Goal: Navigation & Orientation: Find specific page/section

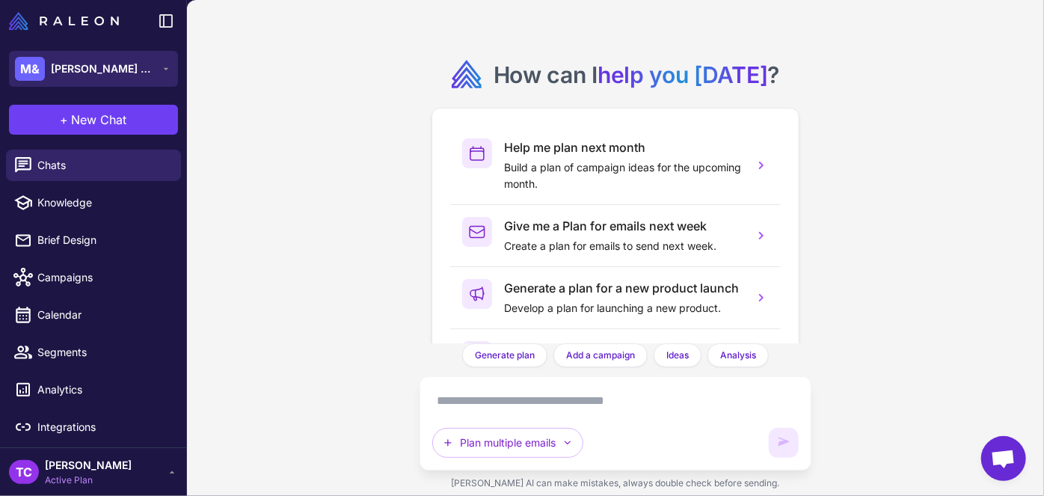
click at [126, 74] on button "M& Mary & Jane" at bounding box center [93, 69] width 169 height 36
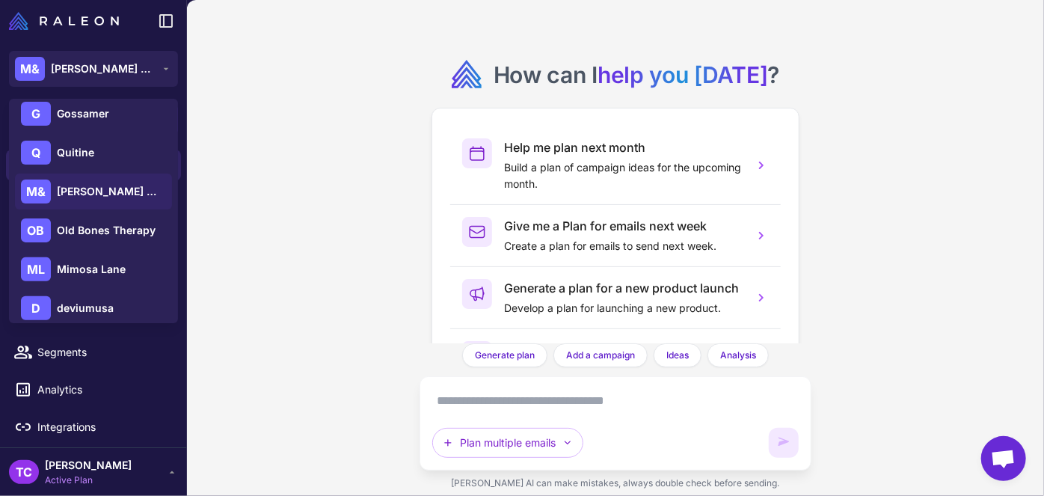
scroll to position [215, 0]
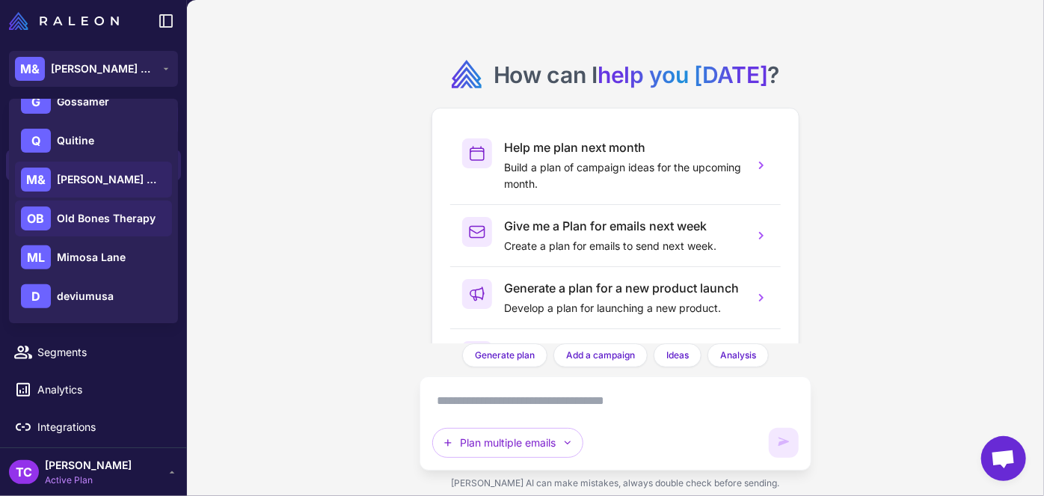
click at [83, 206] on div "OB Old Bones Therapy" at bounding box center [93, 218] width 157 height 36
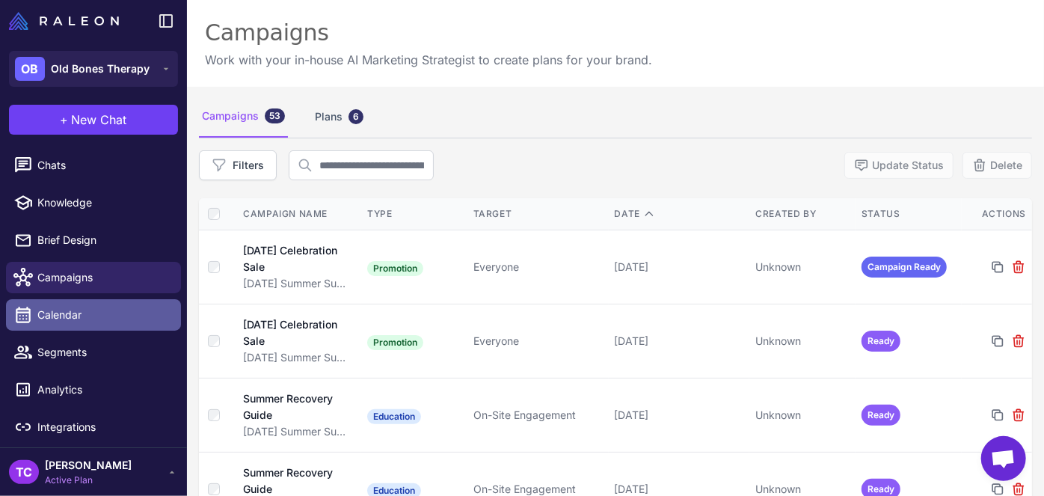
click at [52, 329] on link "Calendar" at bounding box center [93, 314] width 175 height 31
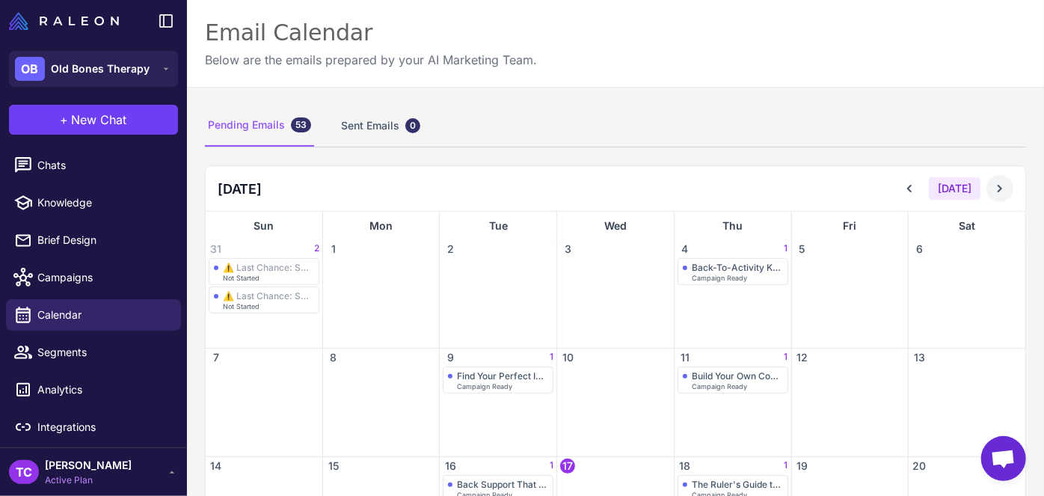
click at [989, 175] on button at bounding box center [1000, 188] width 27 height 27
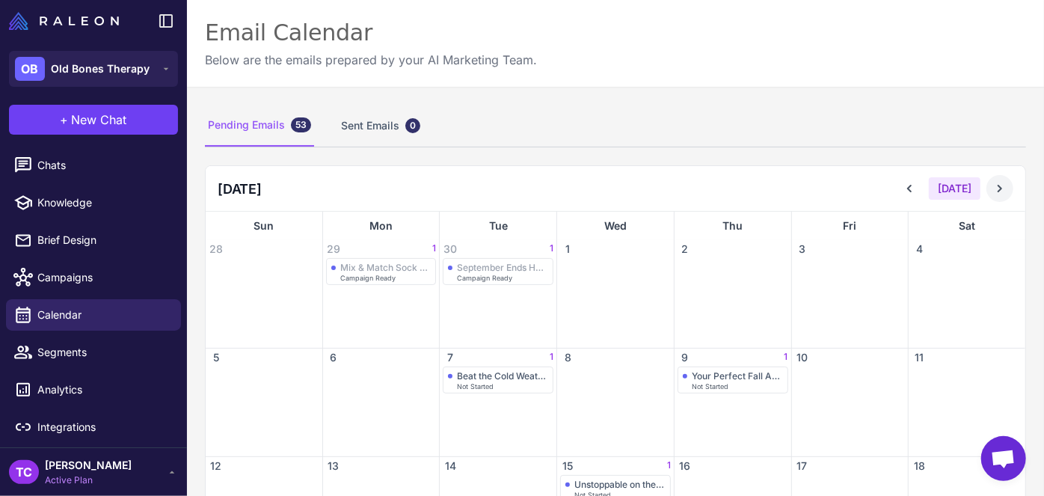
click at [989, 179] on button at bounding box center [1000, 188] width 27 height 27
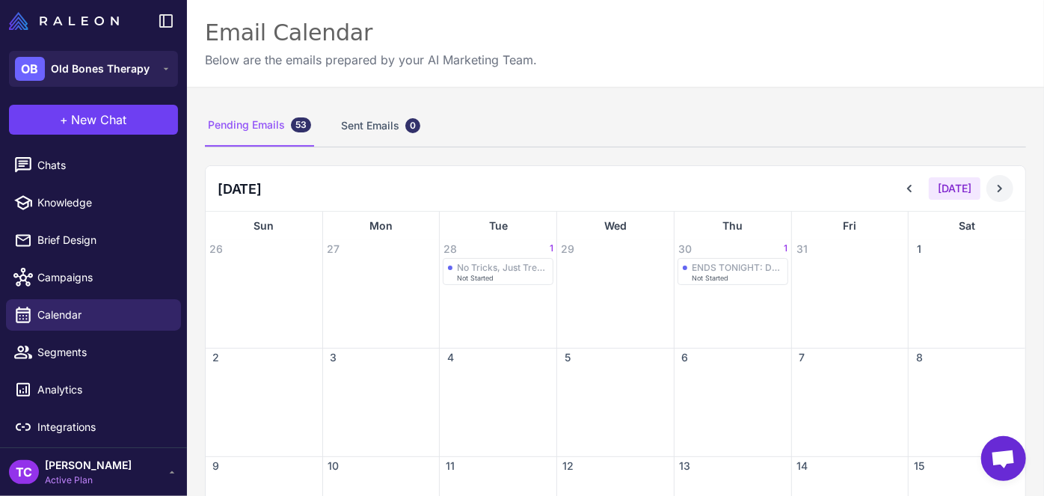
click at [997, 185] on button at bounding box center [1000, 188] width 27 height 27
click at [905, 192] on icon at bounding box center [909, 188] width 15 height 15
click at [905, 193] on icon at bounding box center [909, 188] width 15 height 15
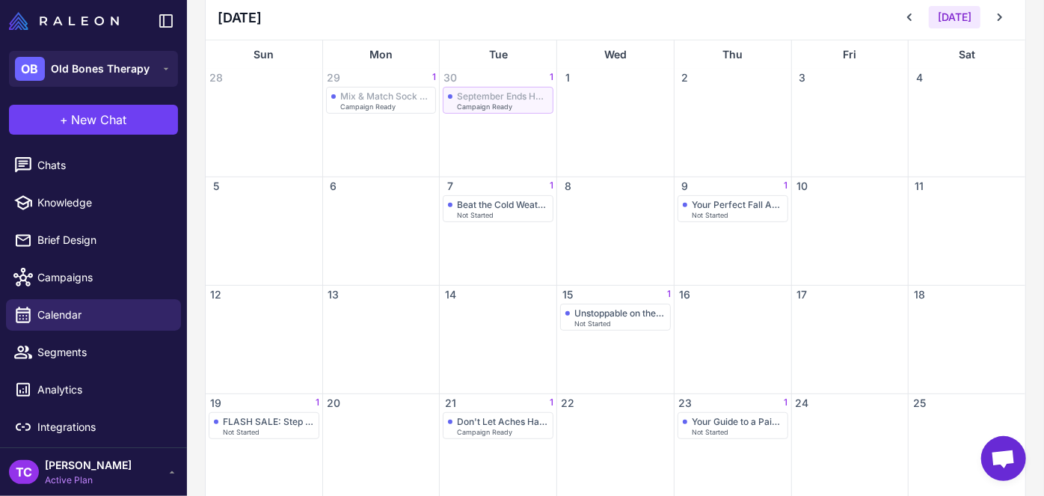
scroll to position [203, 0]
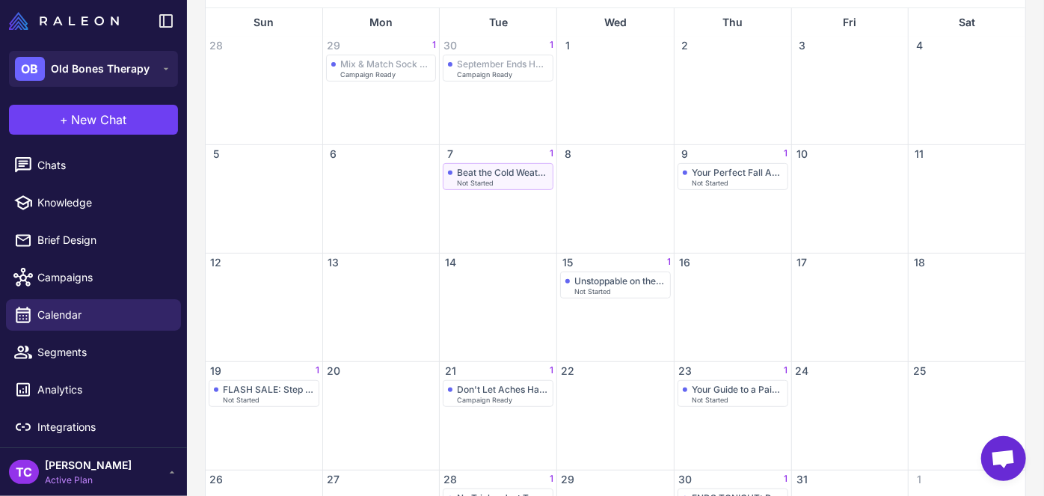
click at [469, 186] on div "Beat the Cold Weather Creaks Not Started" at bounding box center [498, 176] width 111 height 27
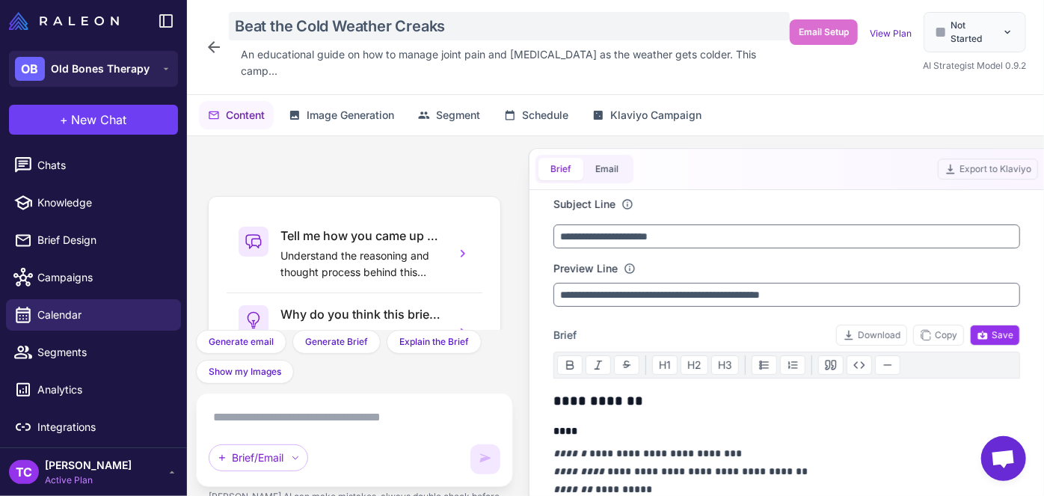
scroll to position [218, 0]
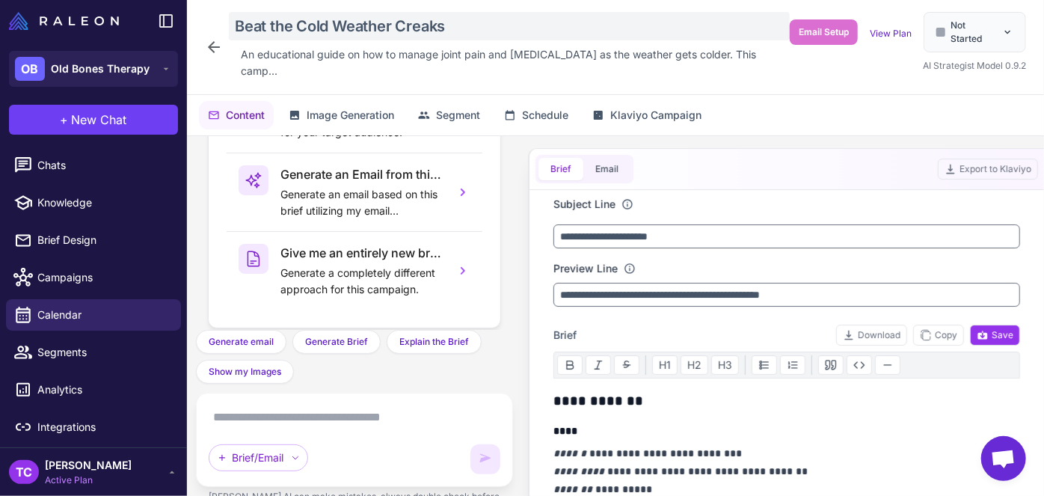
click at [275, 24] on div "Beat the Cold Weather Creaks" at bounding box center [509, 26] width 561 height 28
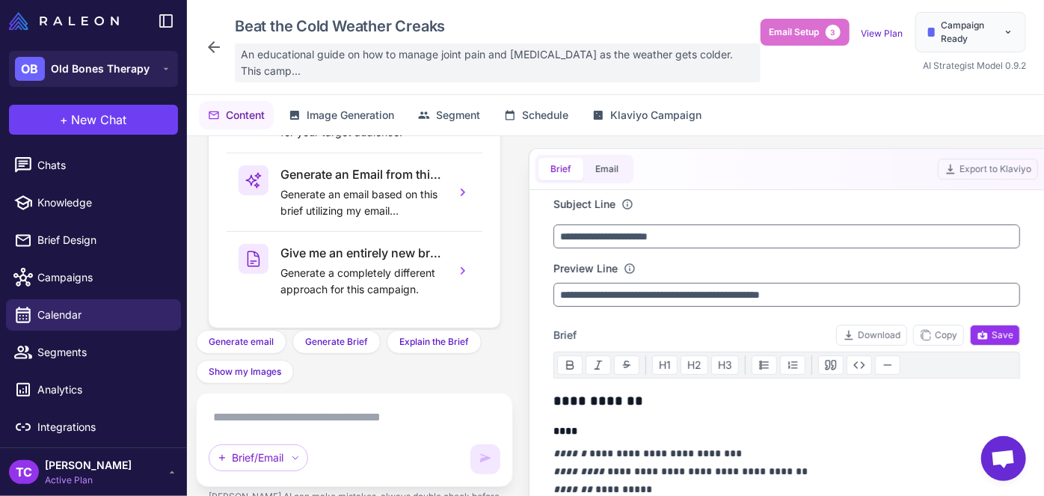
click at [278, 55] on span "An educational guide on how to manage joint pain and [MEDICAL_DATA] as the weat…" at bounding box center [498, 62] width 514 height 33
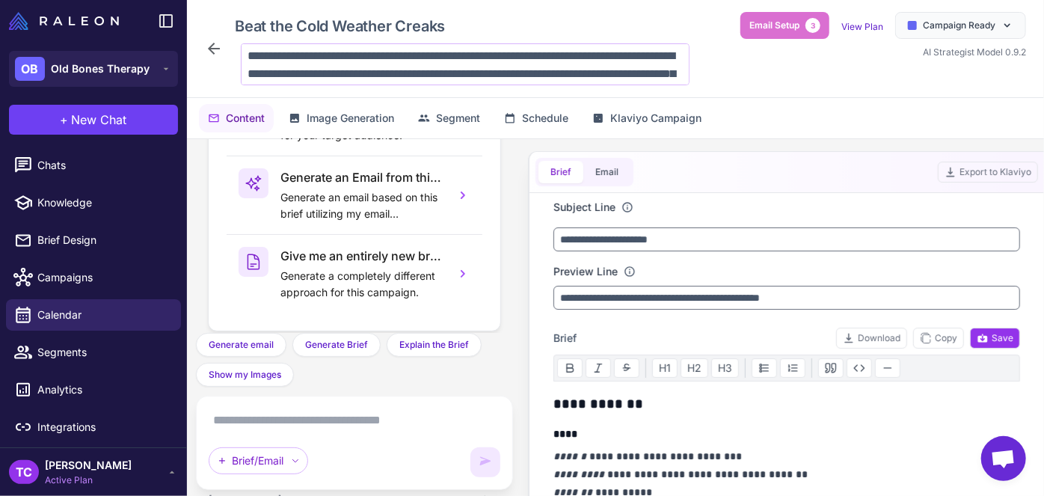
scroll to position [37, 0]
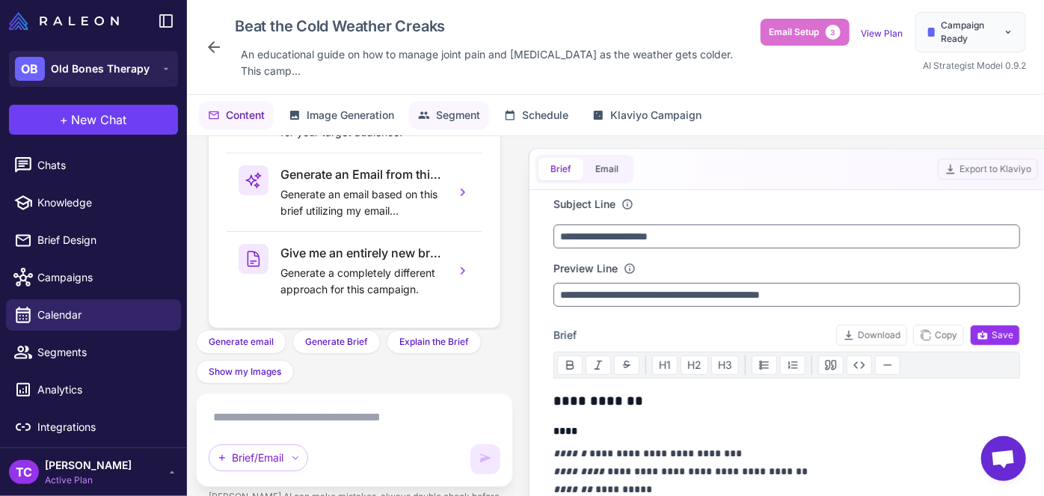
click at [462, 108] on span "Segment" at bounding box center [458, 115] width 44 height 16
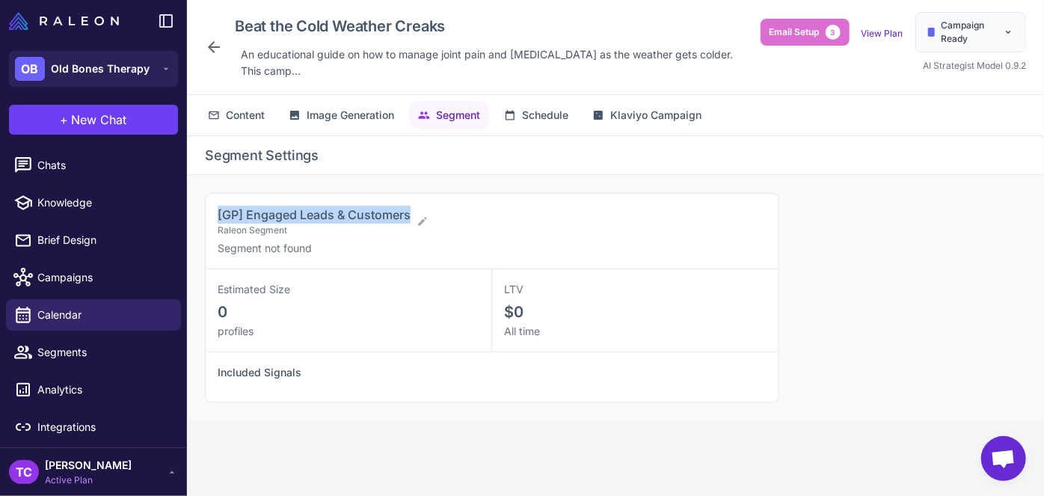
drag, startPoint x: 217, startPoint y: 212, endPoint x: 413, endPoint y: 205, distance: 196.1
click at [413, 206] on div "[GP] Engaged Leads & Customers Raleon Segment" at bounding box center [486, 221] width 537 height 31
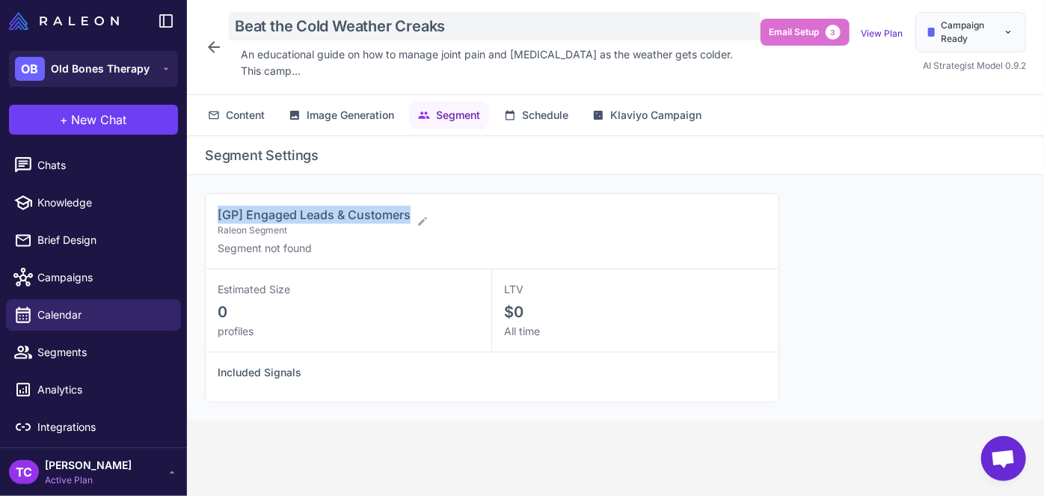
copy span "[GP] Engaged Leads & Customers"
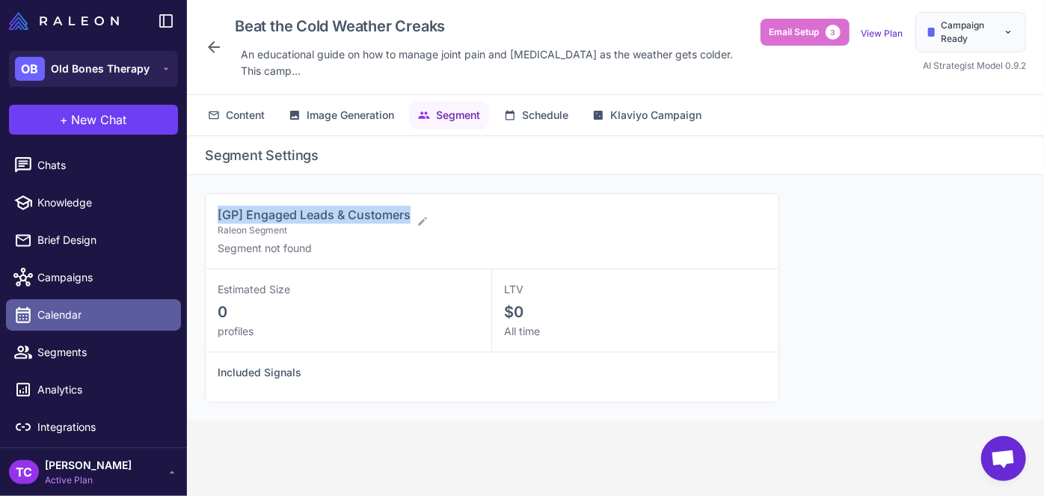
click at [114, 311] on span "Calendar" at bounding box center [103, 315] width 132 height 16
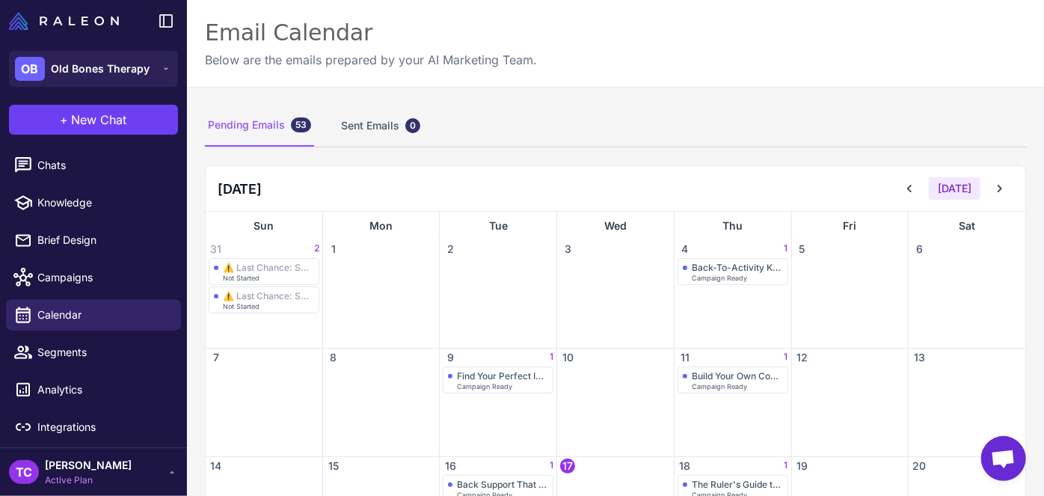
click at [977, 180] on div "[DATE]" at bounding box center [954, 188] width 117 height 27
click at [998, 185] on icon at bounding box center [1000, 188] width 4 height 7
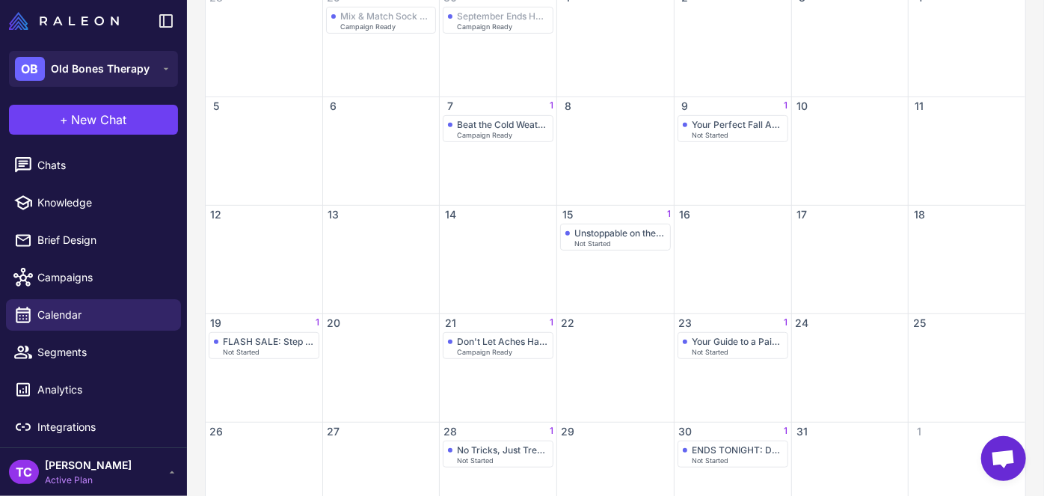
scroll to position [272, 0]
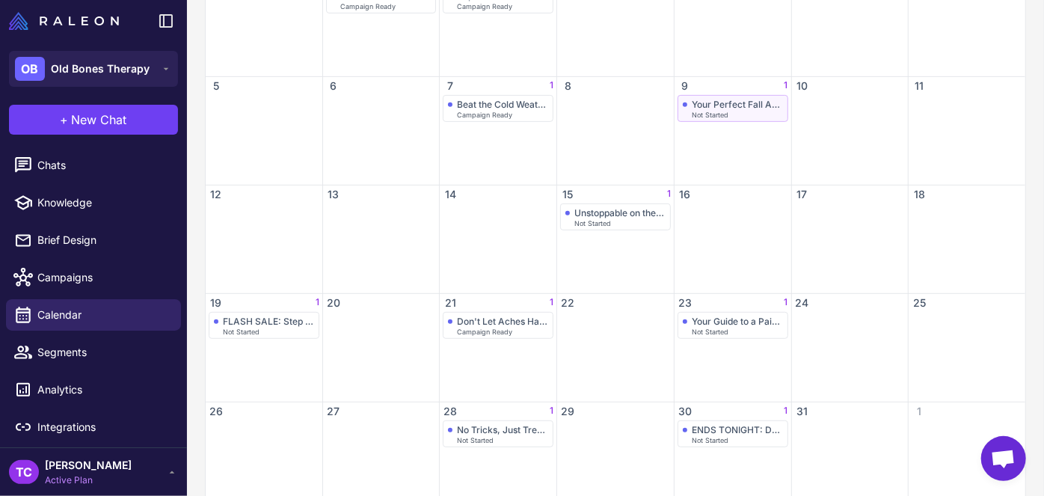
click at [720, 104] on div "Your Perfect Fall Adventure Bundle" at bounding box center [737, 104] width 91 height 11
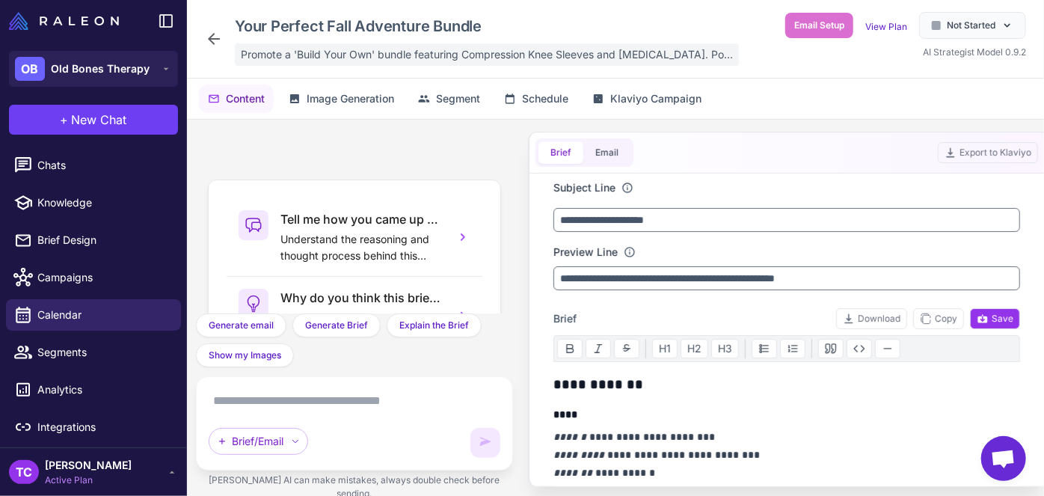
scroll to position [218, 0]
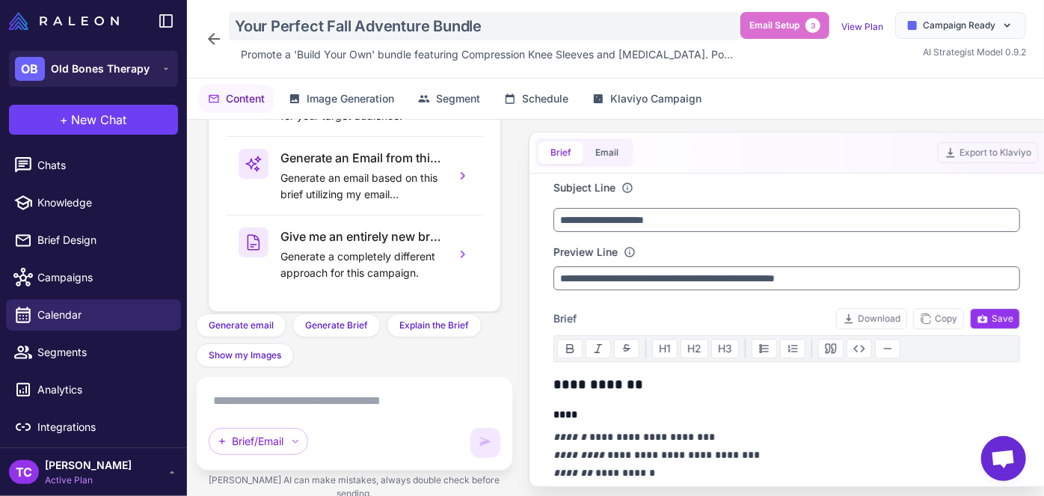
click at [415, 30] on div "Your Perfect Fall Adventure Bundle" at bounding box center [484, 26] width 510 height 28
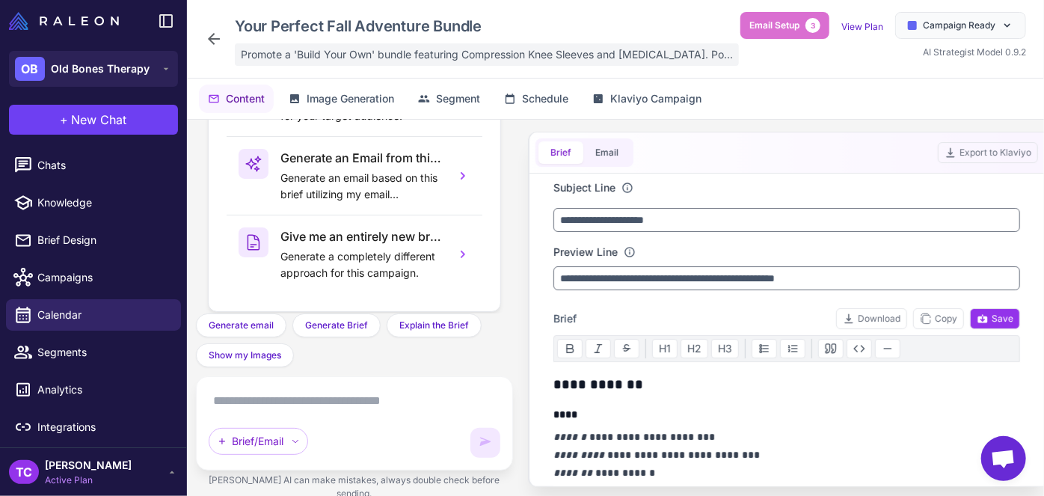
click at [269, 46] on span "Promote a 'Build Your Own' bundle featuring Compression Knee Sleeves and [MEDIC…" at bounding box center [487, 54] width 492 height 16
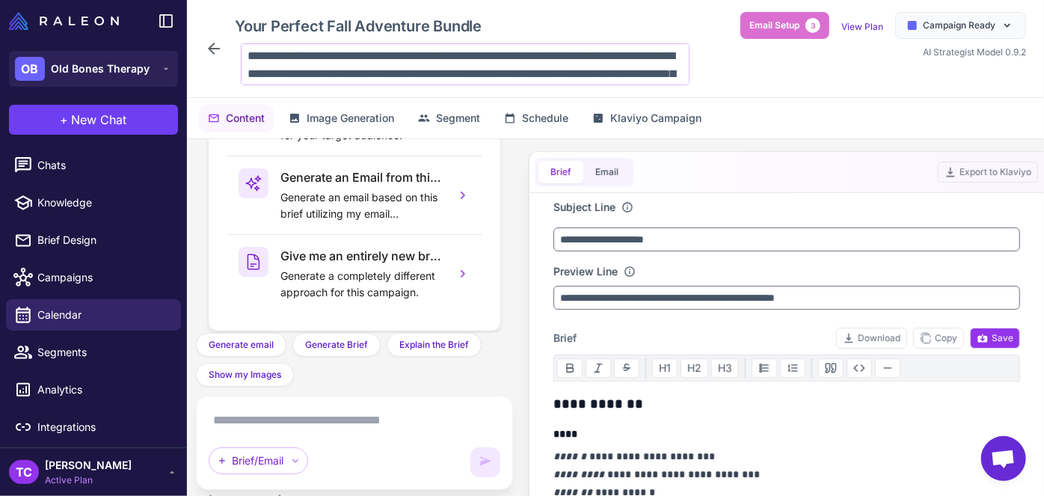
scroll to position [13, 0]
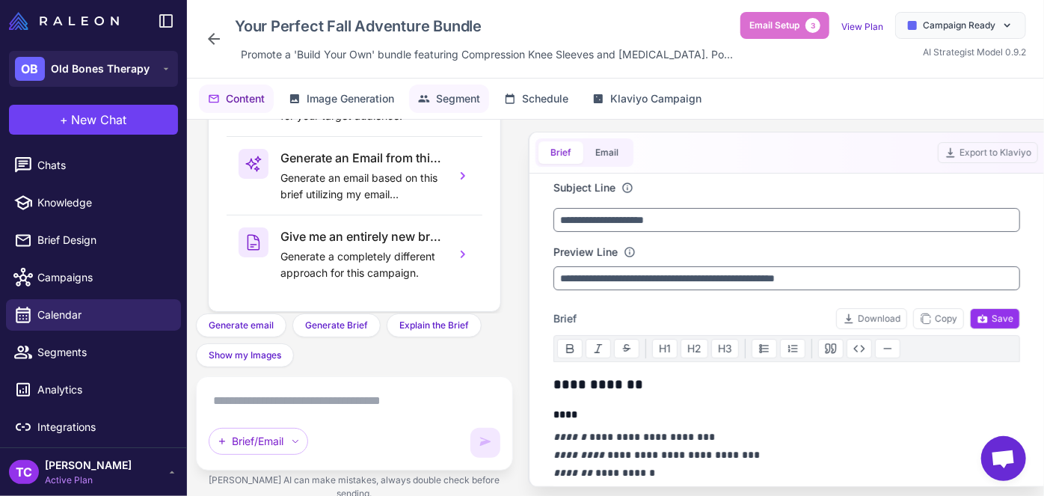
click at [437, 111] on button "Segment" at bounding box center [449, 99] width 80 height 28
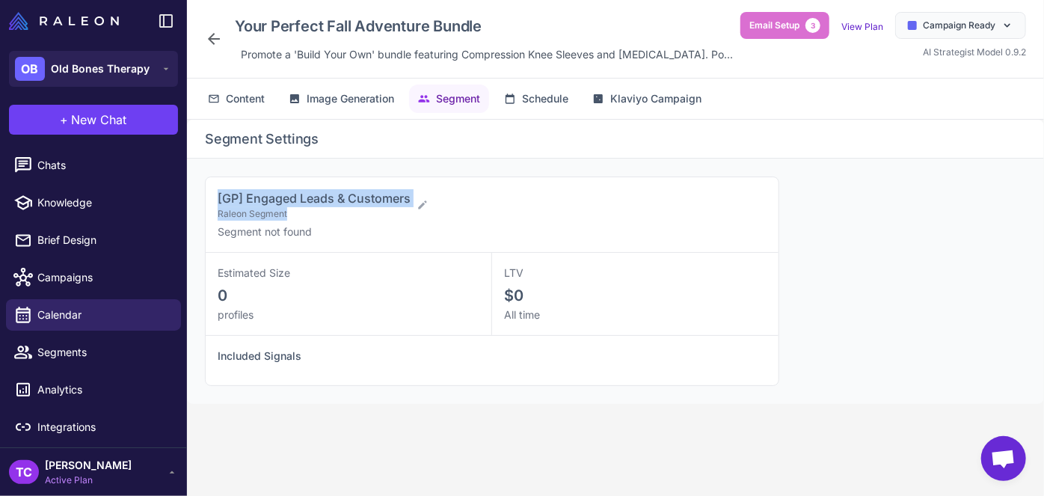
drag, startPoint x: 215, startPoint y: 209, endPoint x: 417, endPoint y: 209, distance: 201.2
click at [417, 209] on div "[GP] Engaged Leads & Customers Raleon Segment Segment not found" at bounding box center [492, 215] width 573 height 76
click at [410, 206] on span "[GP] Engaged Leads & Customers" at bounding box center [314, 198] width 193 height 15
drag, startPoint x: 410, startPoint y: 209, endPoint x: 198, endPoint y: 211, distance: 211.7
click at [198, 211] on div "[GP] Engaged Leads & Customers Raleon Segment Segment not found Estimated Size …" at bounding box center [615, 281] width 857 height 245
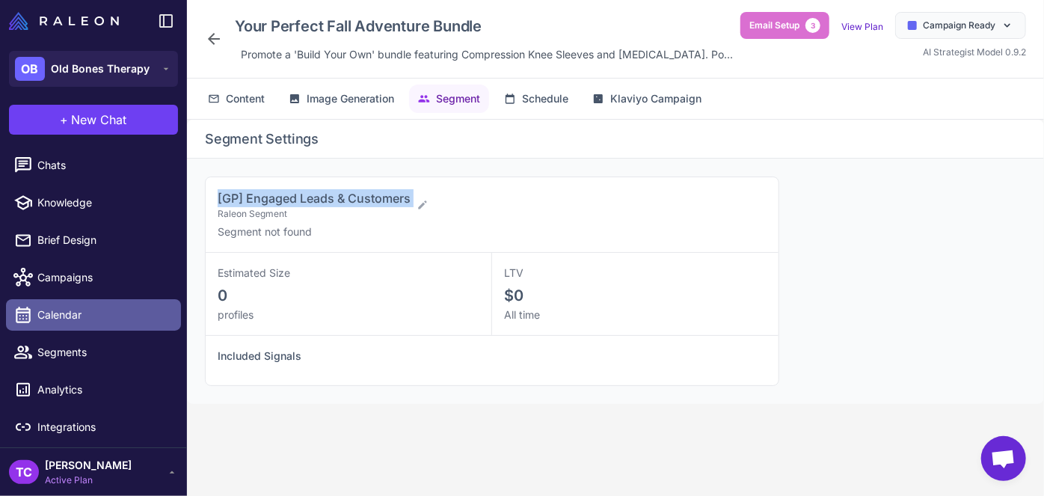
click at [119, 305] on link "Calendar" at bounding box center [93, 314] width 175 height 31
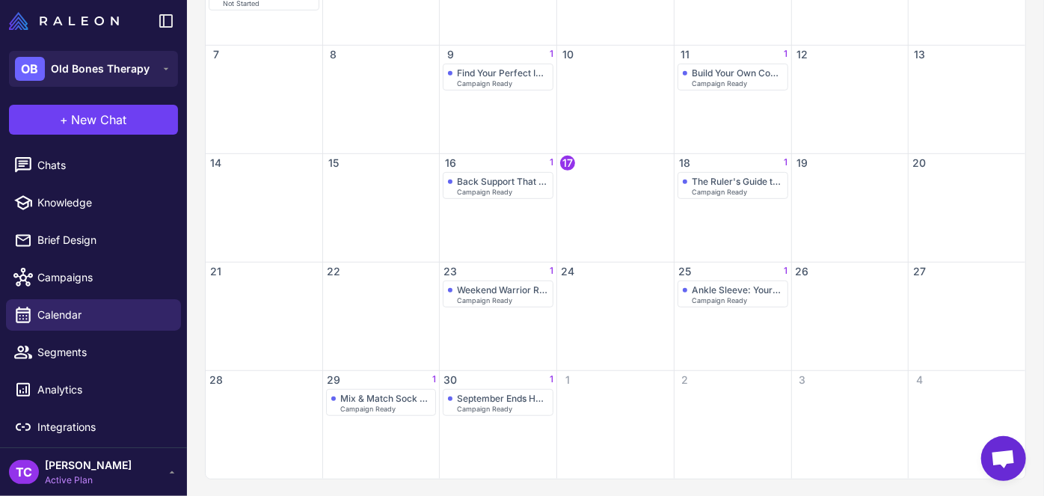
scroll to position [167, 0]
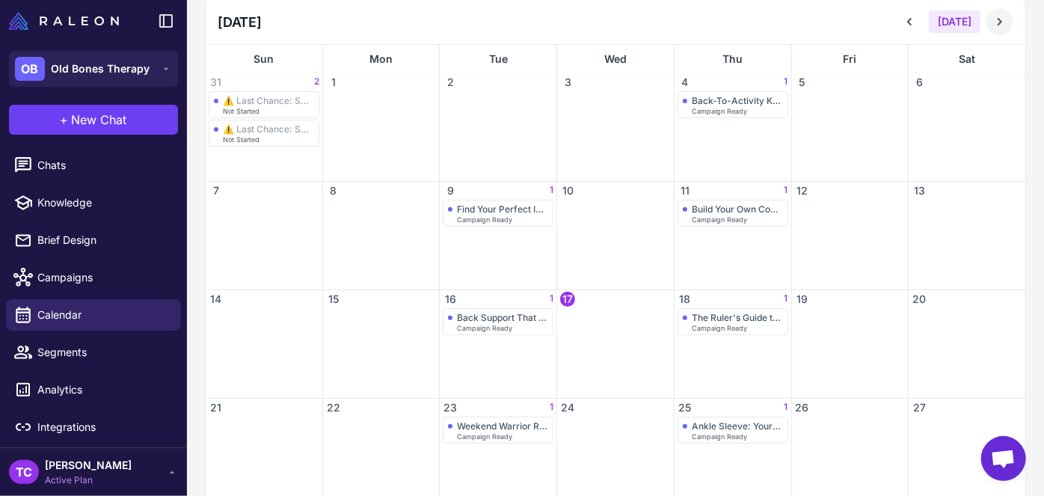
click at [995, 21] on icon at bounding box center [1000, 21] width 15 height 15
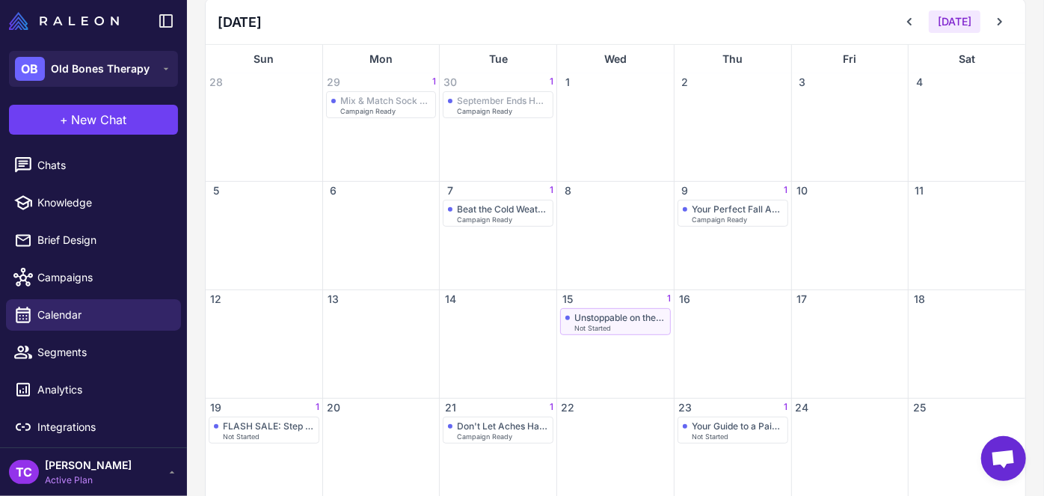
click at [606, 313] on div "Unstoppable on the Job: A Worker's Story" at bounding box center [619, 317] width 91 height 11
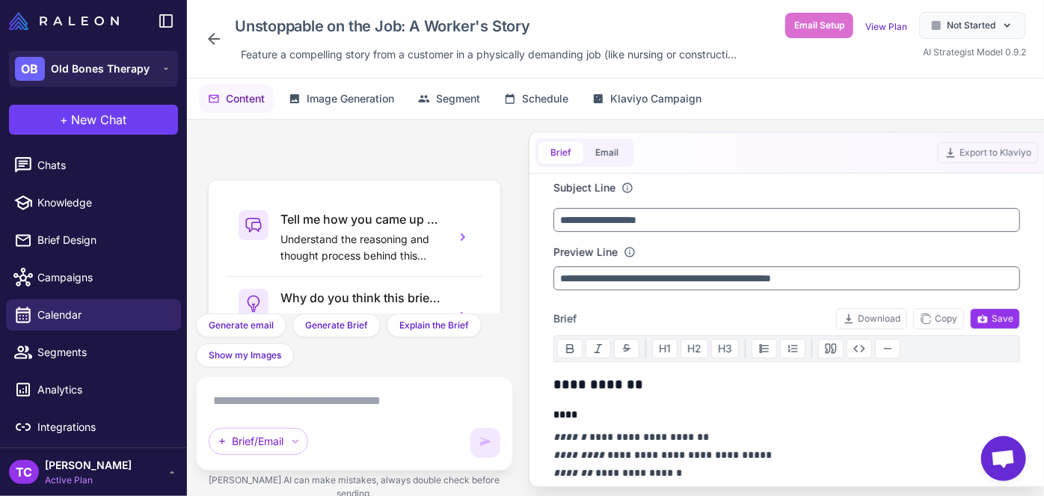
scroll to position [218, 0]
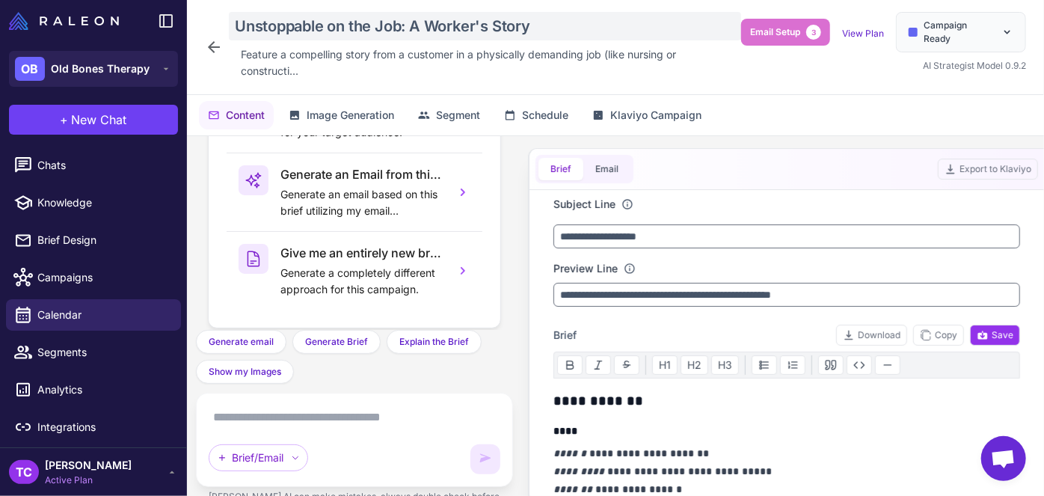
click at [252, 16] on div "Unstoppable on the Job: A Worker's Story" at bounding box center [485, 26] width 512 height 28
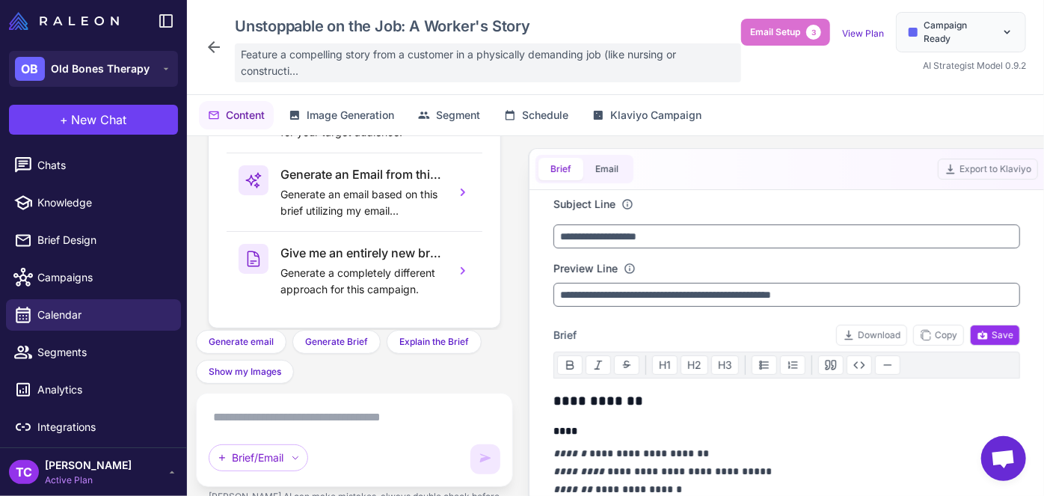
click at [251, 57] on span "Feature a compelling story from a customer in a physically demanding job (like …" at bounding box center [488, 62] width 494 height 33
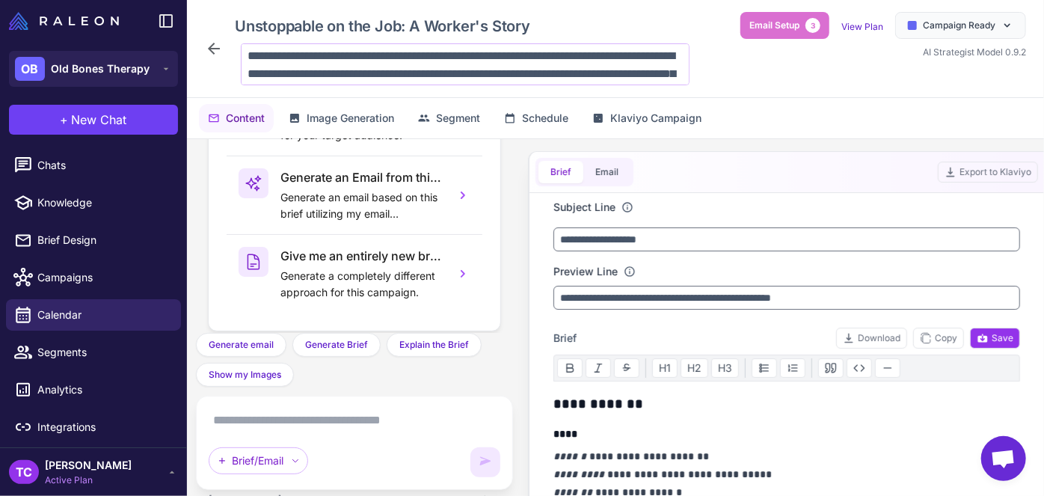
scroll to position [13, 0]
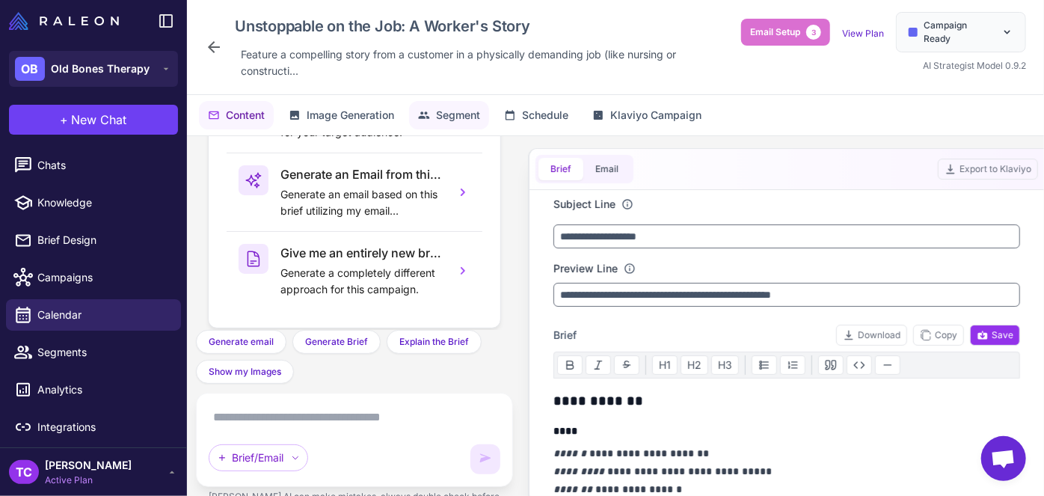
click at [473, 112] on span "Segment" at bounding box center [458, 115] width 44 height 16
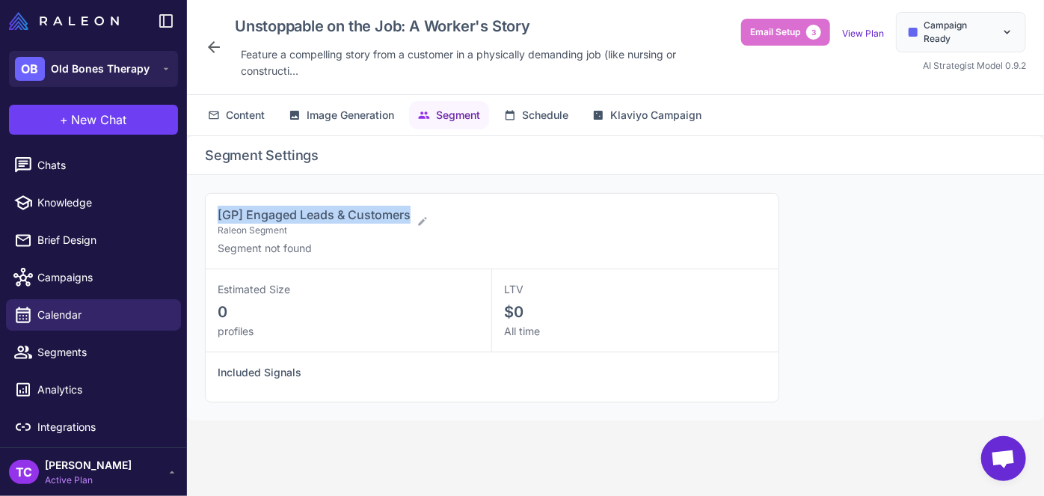
drag, startPoint x: 229, startPoint y: 215, endPoint x: 409, endPoint y: 209, distance: 180.4
click at [409, 209] on div "[GP] Engaged Leads & Customers Raleon Segment Segment not found" at bounding box center [492, 232] width 573 height 76
copy span "[GP] Engaged Leads & Customers"
click at [117, 310] on span "Calendar" at bounding box center [103, 315] width 132 height 16
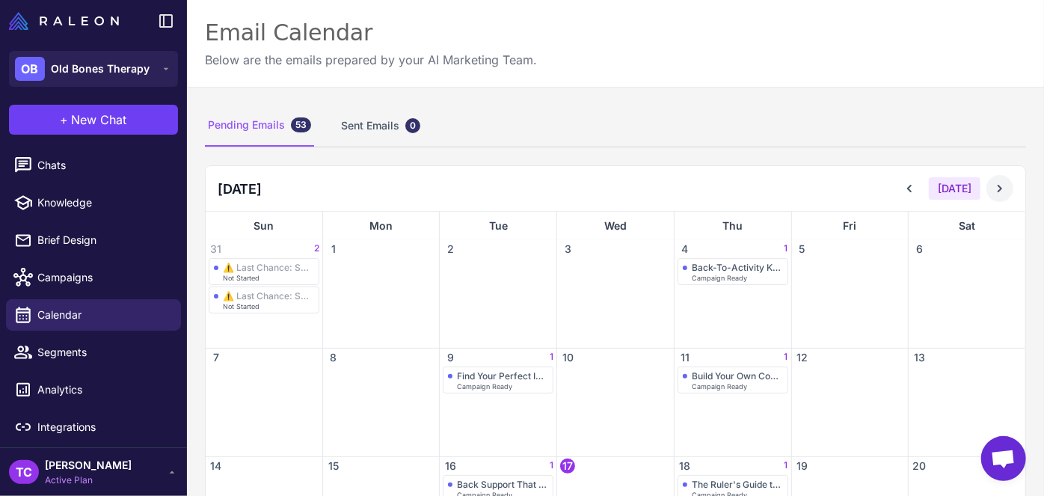
click at [993, 185] on icon at bounding box center [1000, 188] width 15 height 15
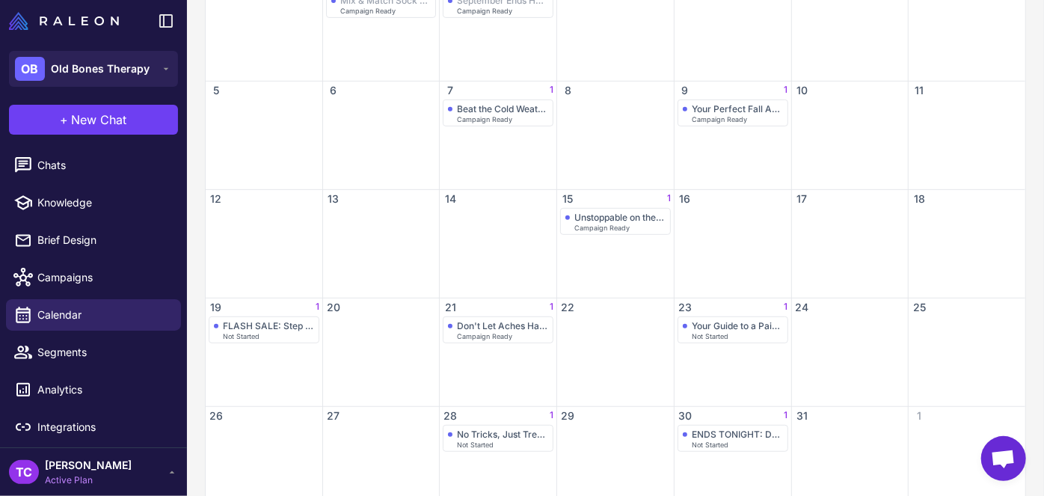
scroll to position [303, 0]
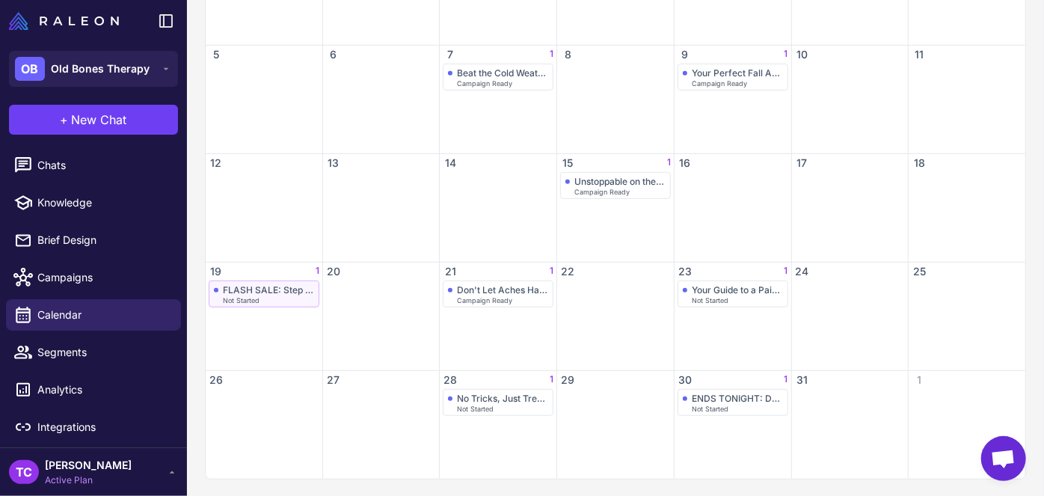
click at [225, 293] on div "FLASH SALE: Step Up Your Support" at bounding box center [268, 289] width 91 height 11
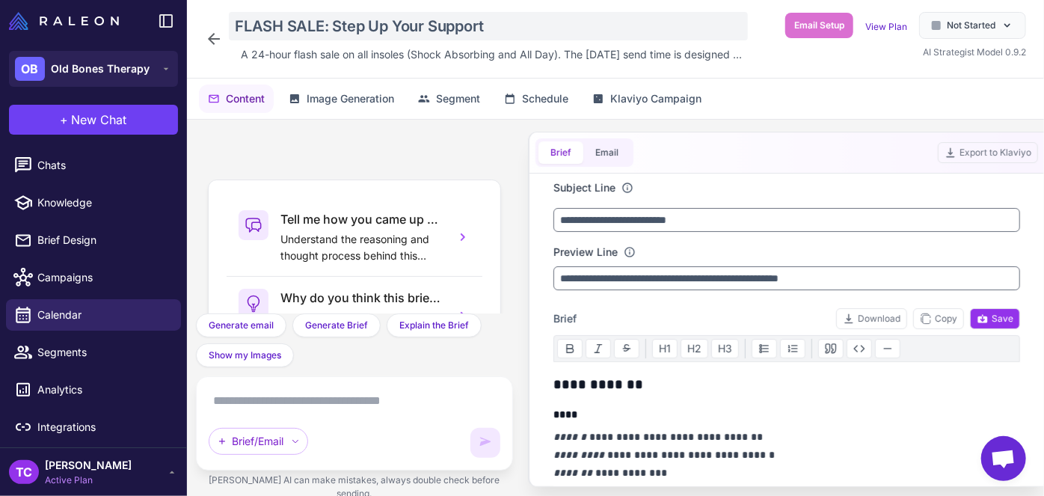
scroll to position [218, 0]
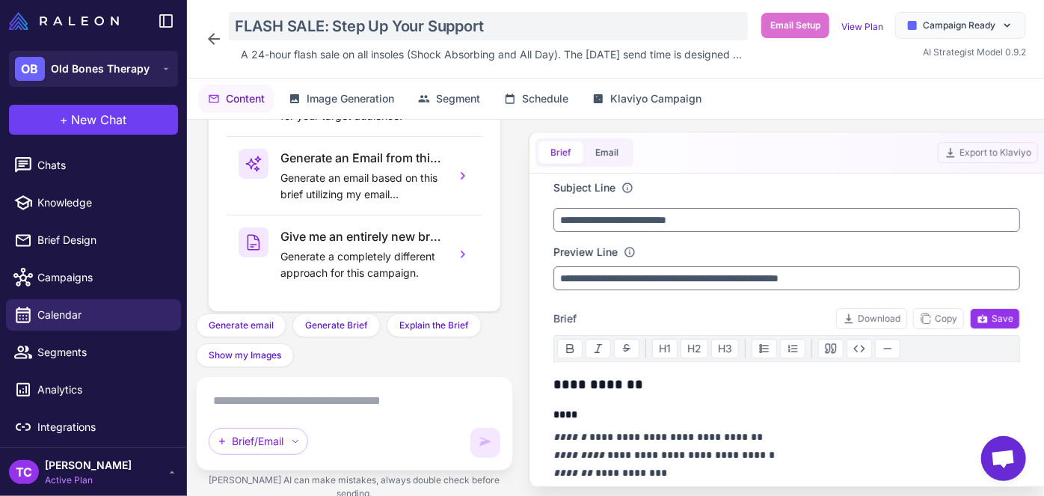
click at [307, 20] on div "FLASH SALE: Step Up Your Support" at bounding box center [488, 26] width 519 height 28
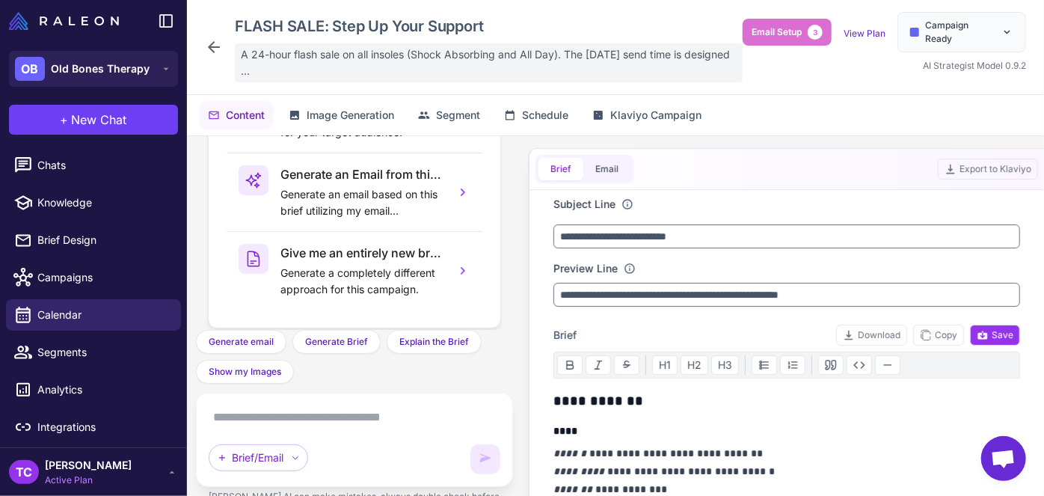
click at [294, 58] on span "A 24-hour flash sale on all insoles (Shock Absorbing and All Day). The [DATE] s…" at bounding box center [489, 62] width 496 height 33
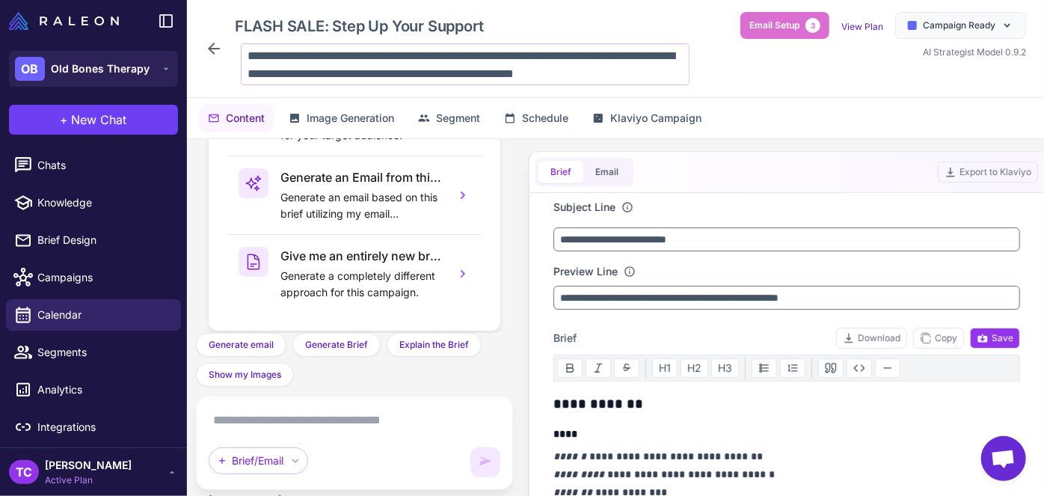
scroll to position [13, 0]
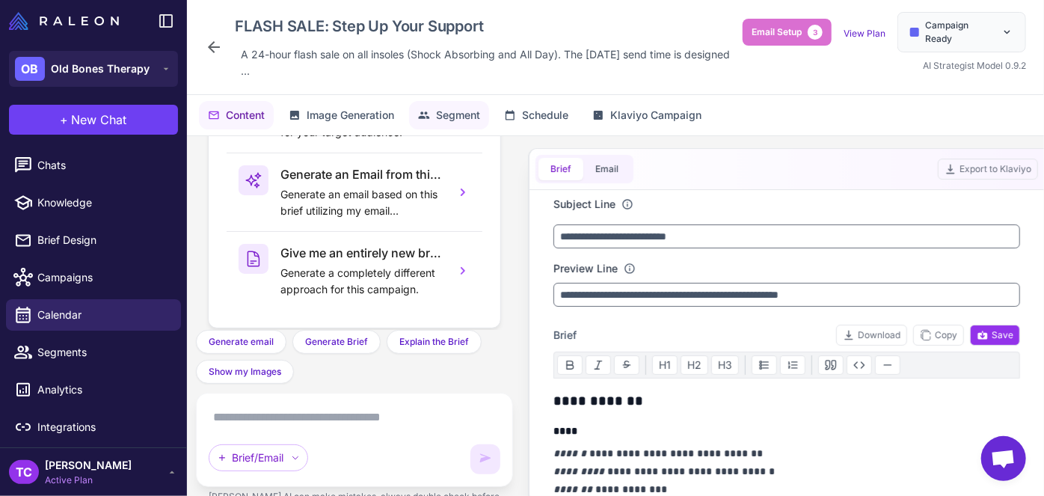
click at [449, 108] on span "Segment" at bounding box center [458, 115] width 44 height 16
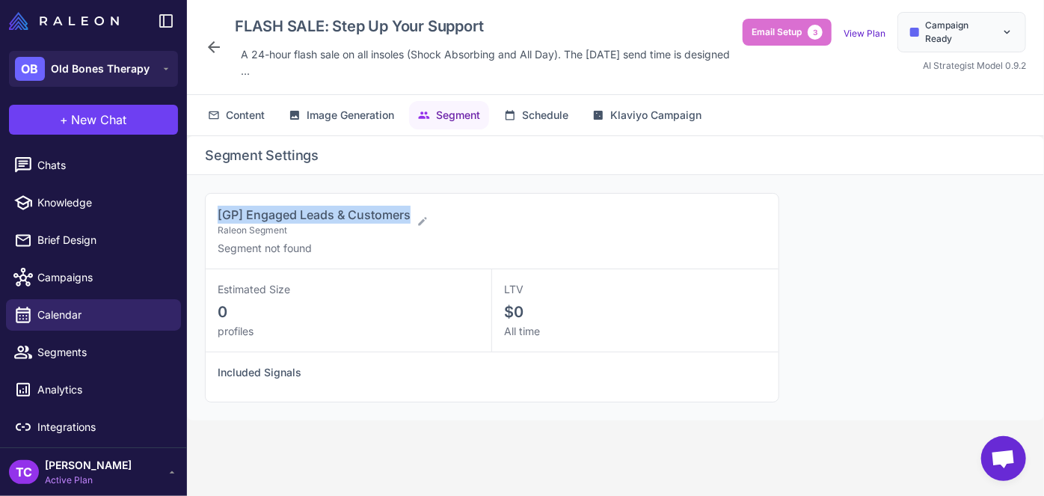
drag, startPoint x: 217, startPoint y: 217, endPoint x: 414, endPoint y: 209, distance: 196.9
click at [414, 209] on div "[GP] Engaged Leads & Customers Raleon Segment" at bounding box center [486, 221] width 537 height 31
copy span "[GP] Engaged Leads & Customers"
click at [83, 314] on span "Calendar" at bounding box center [103, 315] width 132 height 16
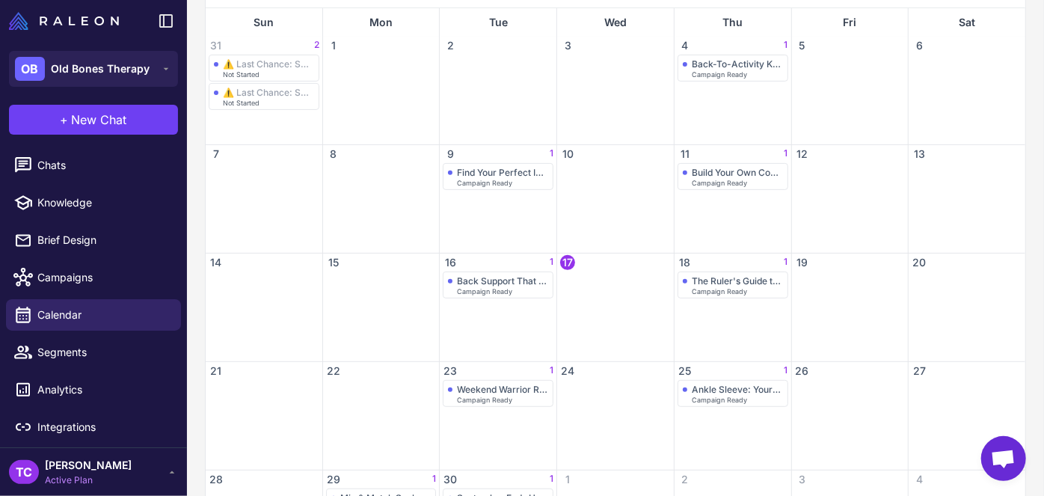
scroll to position [67, 0]
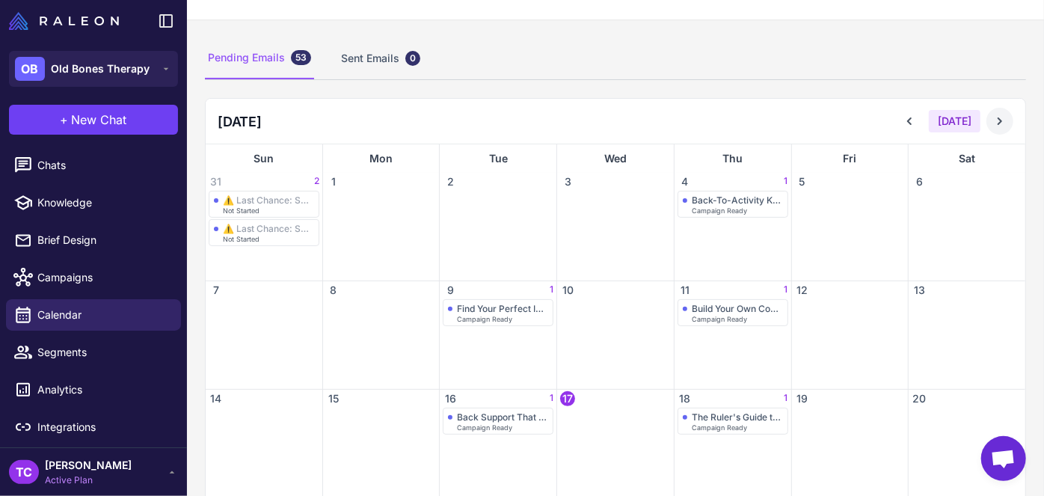
click at [993, 122] on icon at bounding box center [1000, 121] width 15 height 15
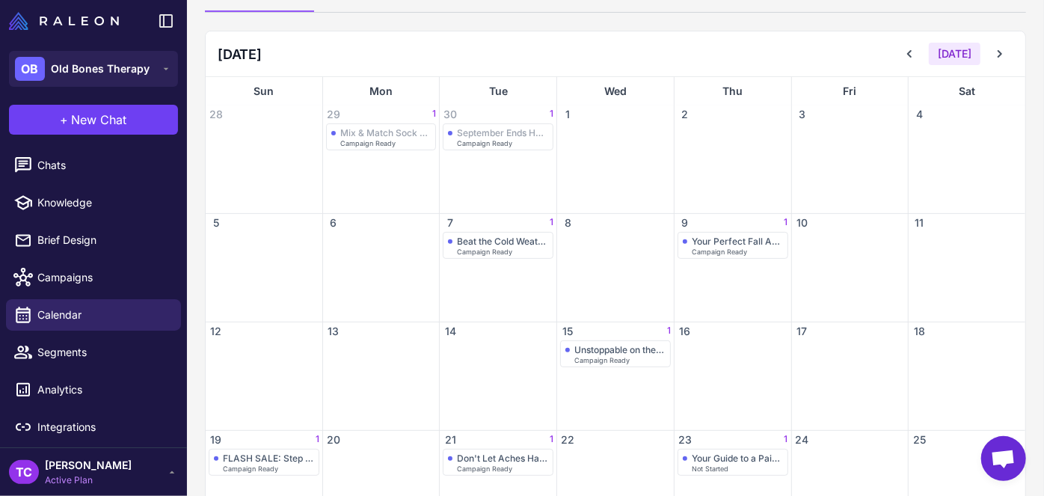
scroll to position [272, 0]
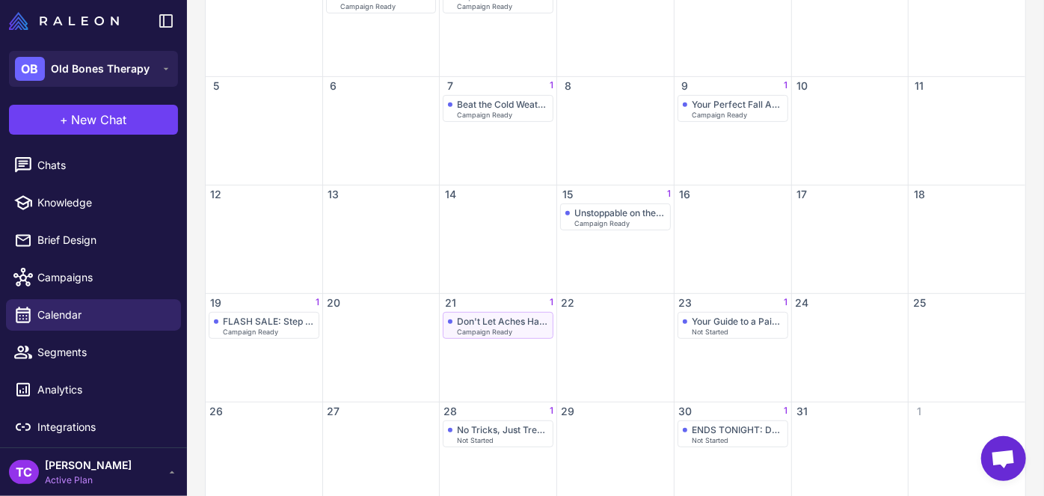
click at [462, 328] on span "Campaign Ready" at bounding box center [484, 331] width 55 height 7
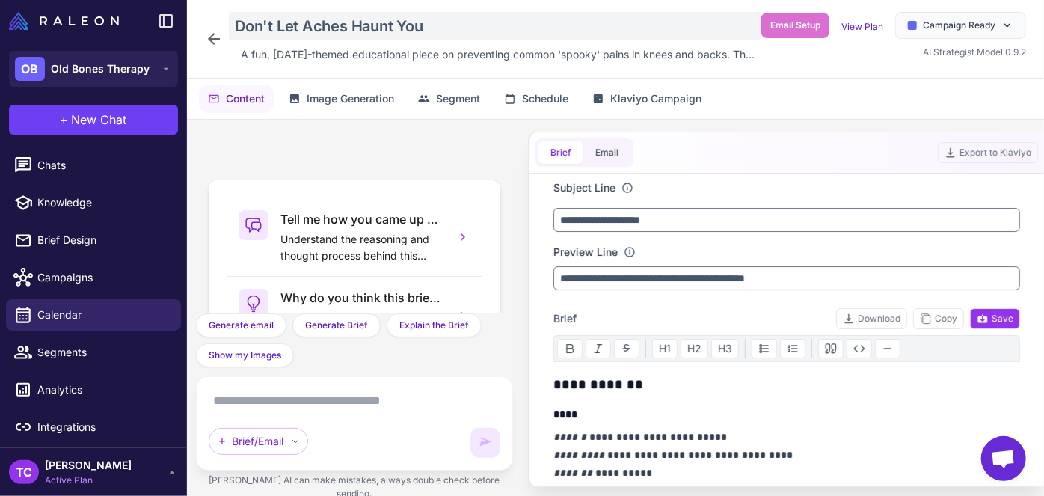
scroll to position [218, 0]
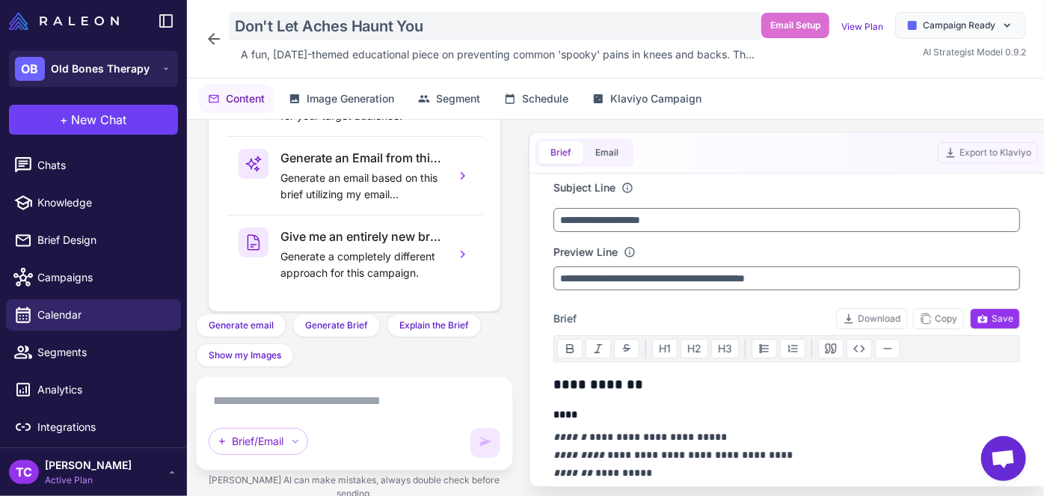
click at [287, 21] on div "Don't Let Aches Haunt You" at bounding box center [495, 26] width 532 height 28
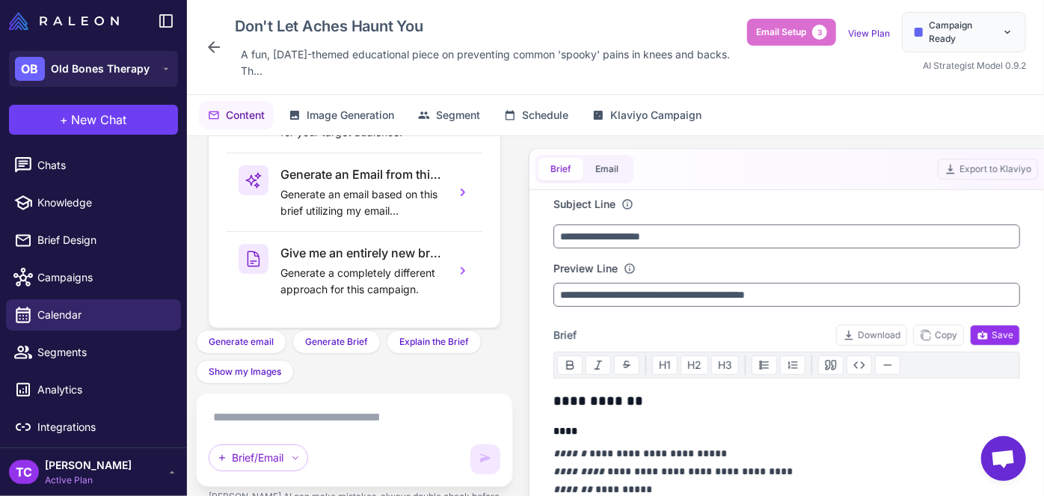
click at [632, 449] on p "**********" at bounding box center [783, 480] width 460 height 72
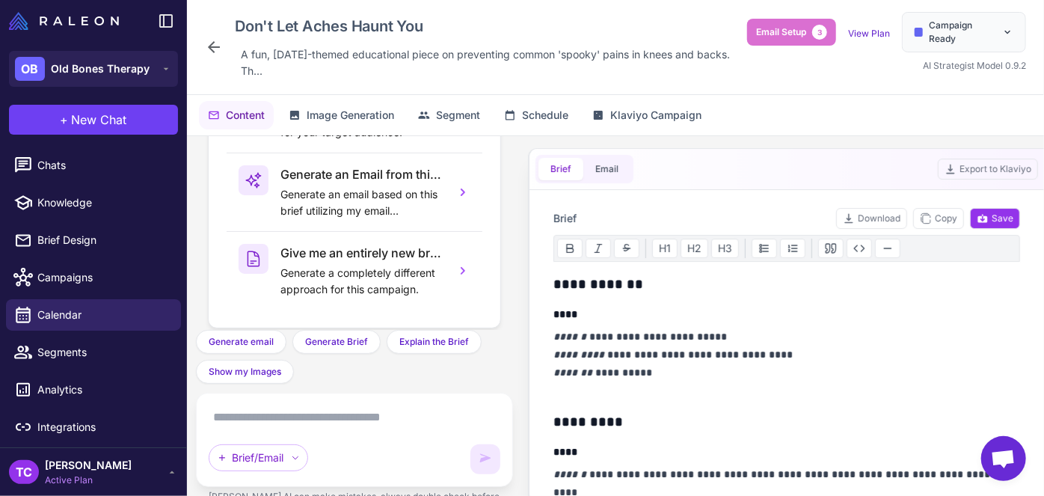
scroll to position [203, 0]
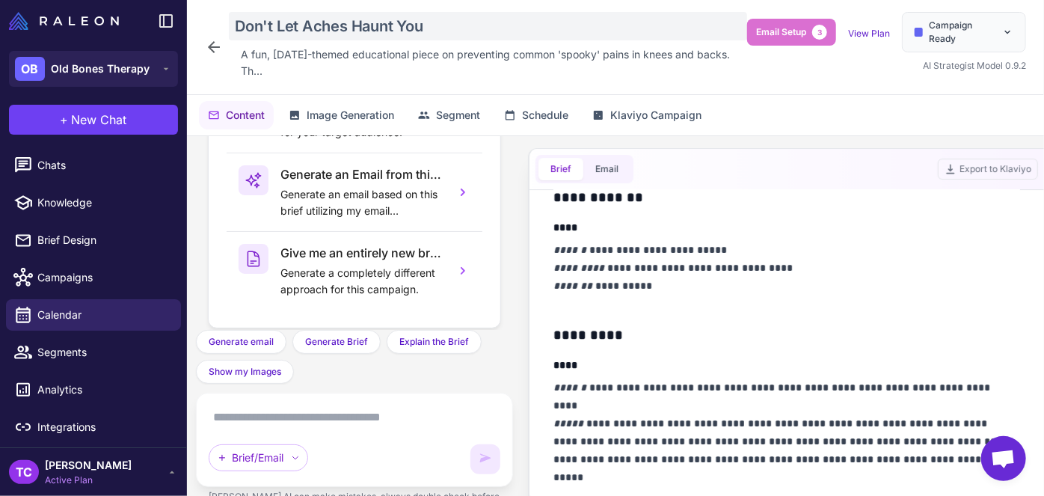
click at [314, 32] on div "Don't Let Aches Haunt You" at bounding box center [488, 26] width 518 height 28
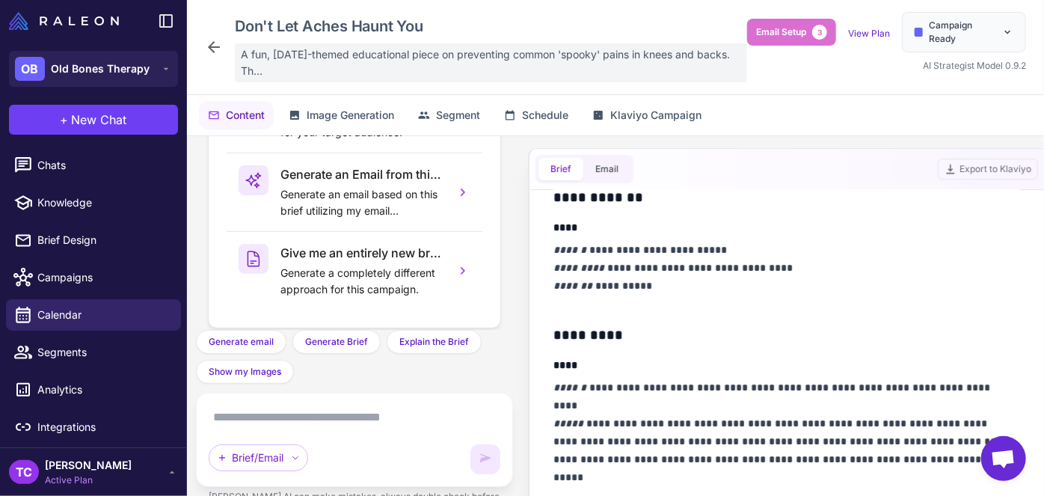
click at [269, 62] on span "A fun, [DATE]-themed educational piece on preventing common 'spooky' pains in k…" at bounding box center [491, 62] width 500 height 33
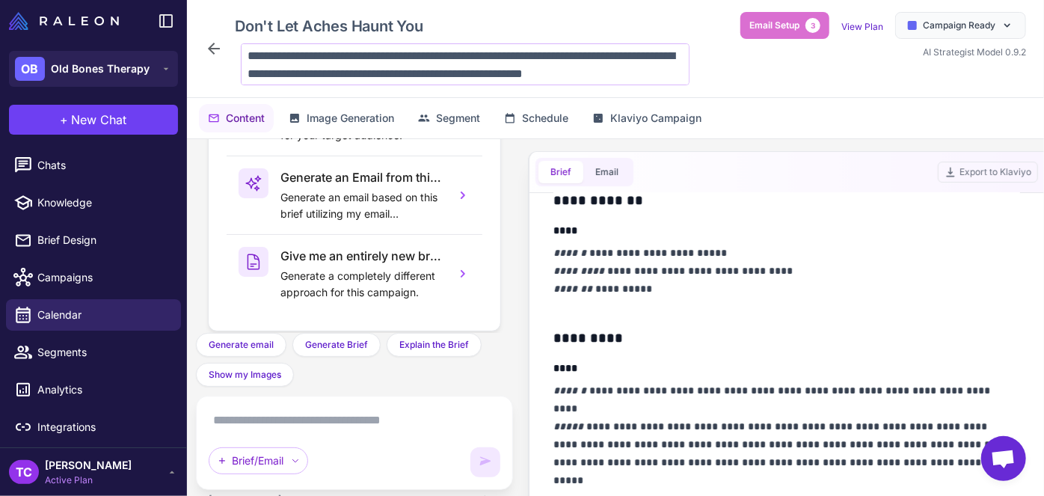
scroll to position [13, 0]
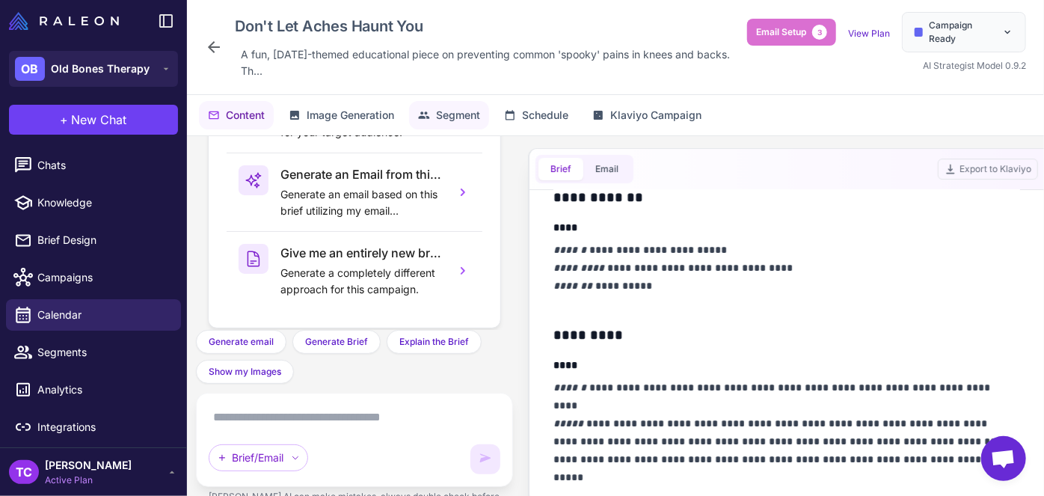
click at [479, 120] on span "Segment" at bounding box center [458, 115] width 44 height 16
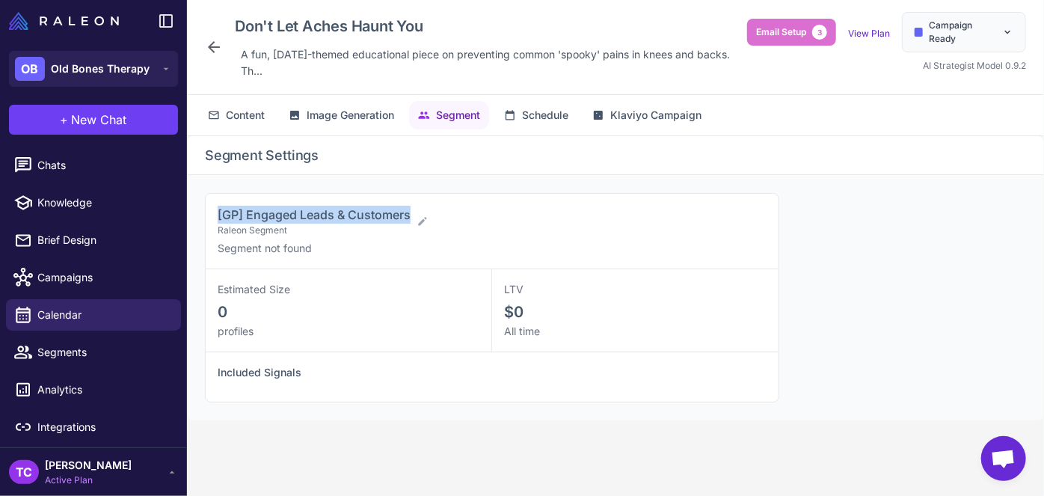
drag, startPoint x: 211, startPoint y: 212, endPoint x: 411, endPoint y: 203, distance: 199.9
click at [411, 203] on div "[GP] Engaged Leads & Customers Raleon Segment Segment not found" at bounding box center [492, 232] width 573 height 76
copy span "[GP] Engaged Leads & Customers"
click at [65, 316] on span "Calendar" at bounding box center [103, 315] width 132 height 16
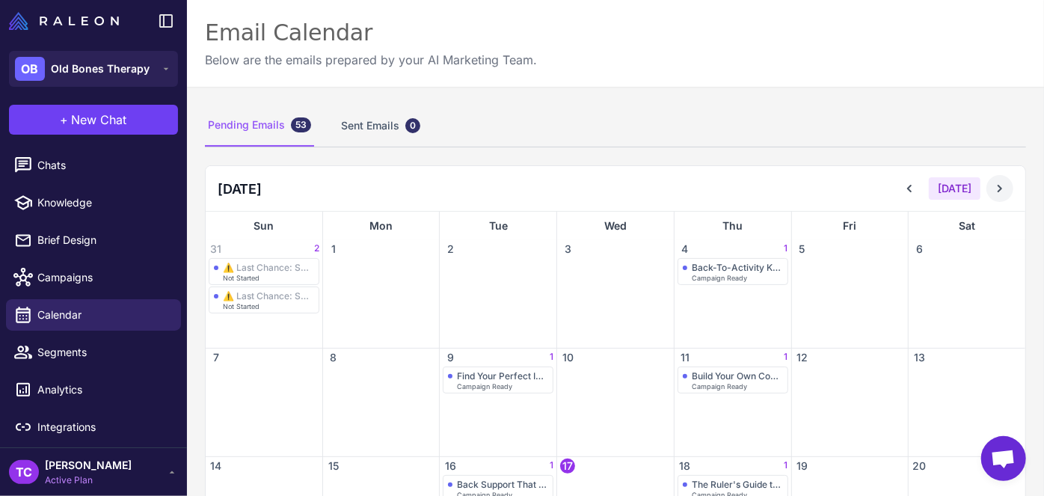
click at [993, 188] on icon at bounding box center [1000, 188] width 15 height 15
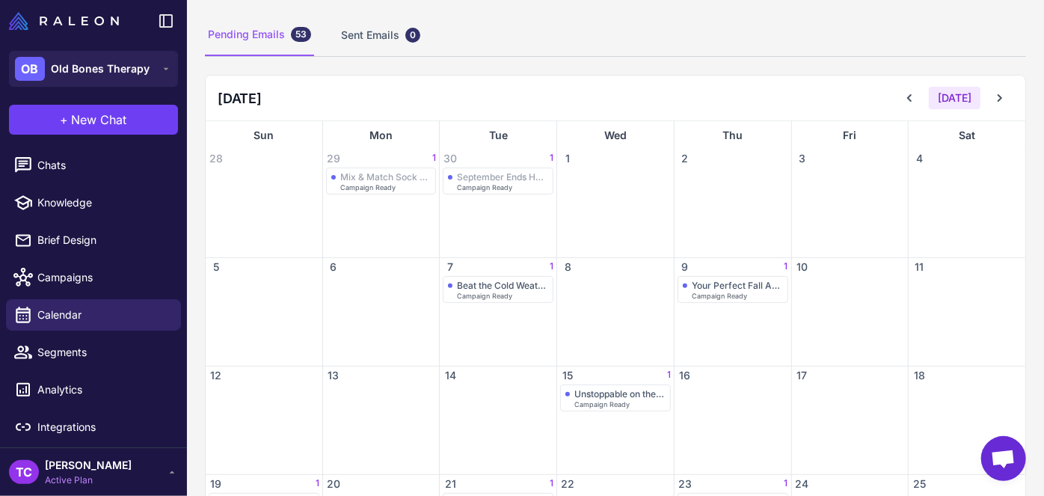
scroll to position [203, 0]
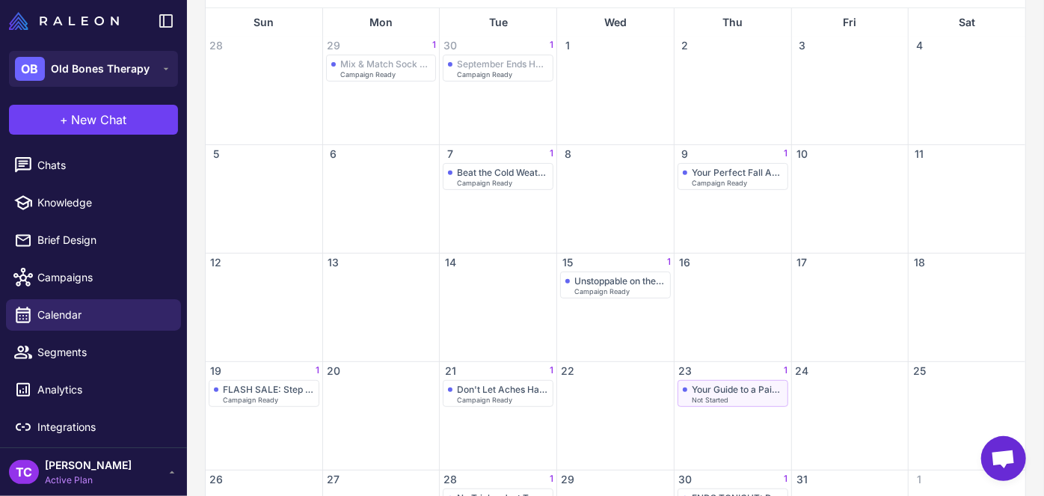
click at [692, 390] on div "Your Guide to a Pain-Free Fall" at bounding box center [737, 389] width 91 height 11
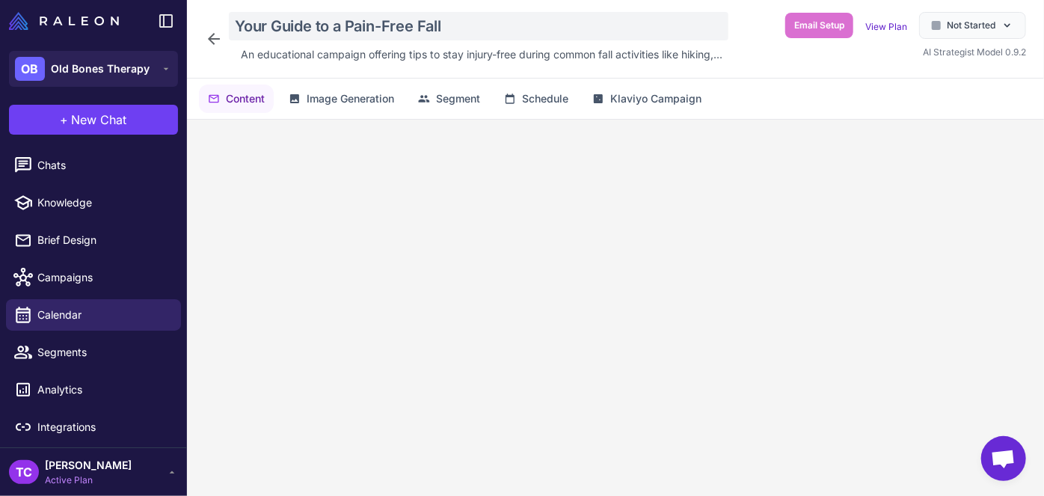
scroll to position [218, 0]
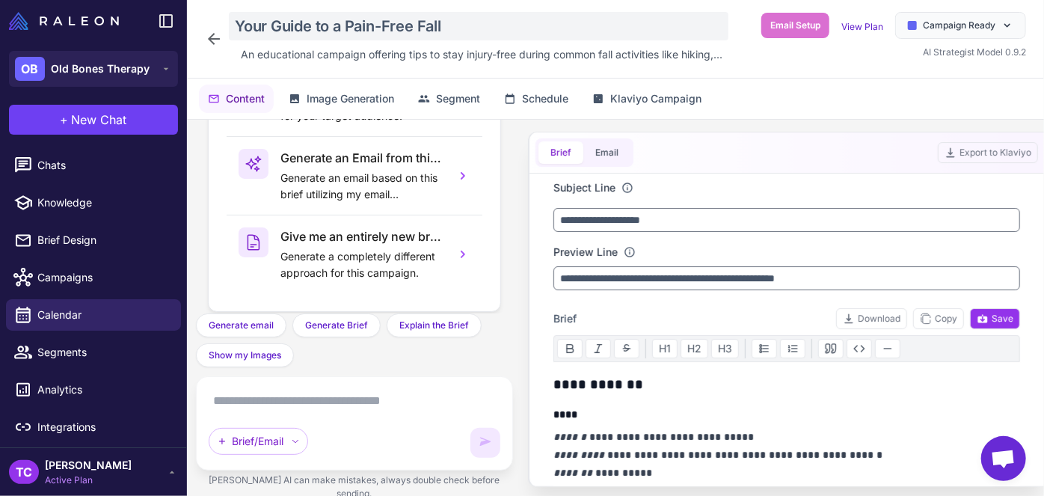
click at [325, 16] on div "Your Guide to a Pain-Free Fall" at bounding box center [479, 26] width 500 height 28
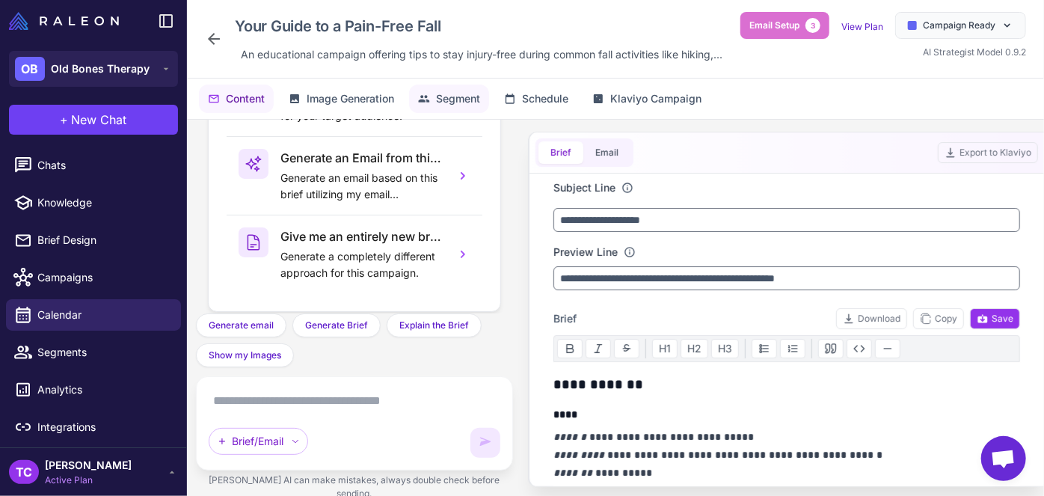
click at [444, 92] on span "Segment" at bounding box center [458, 99] width 44 height 16
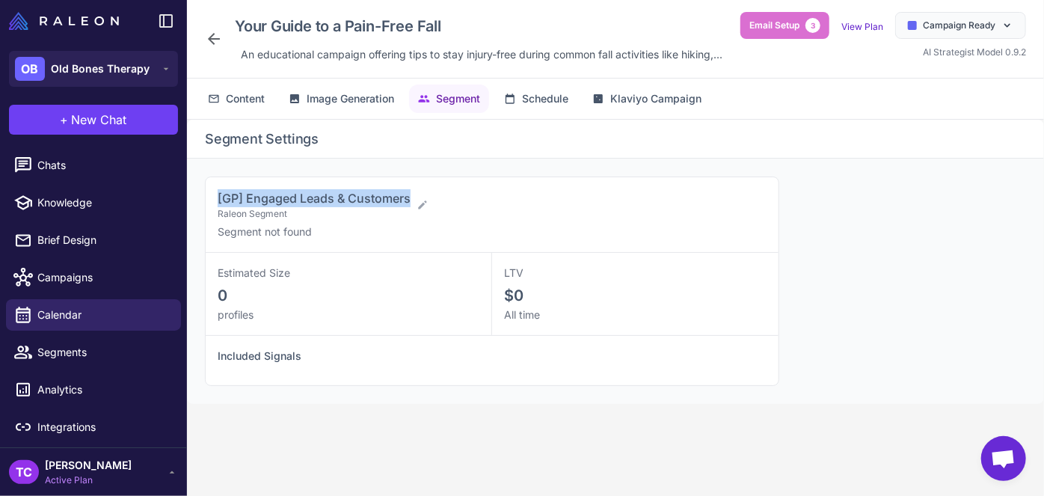
drag, startPoint x: 218, startPoint y: 193, endPoint x: 411, endPoint y: 192, distance: 193.7
click at [411, 192] on div "[GP] Engaged Leads & Customers Raleon Segment" at bounding box center [486, 204] width 537 height 31
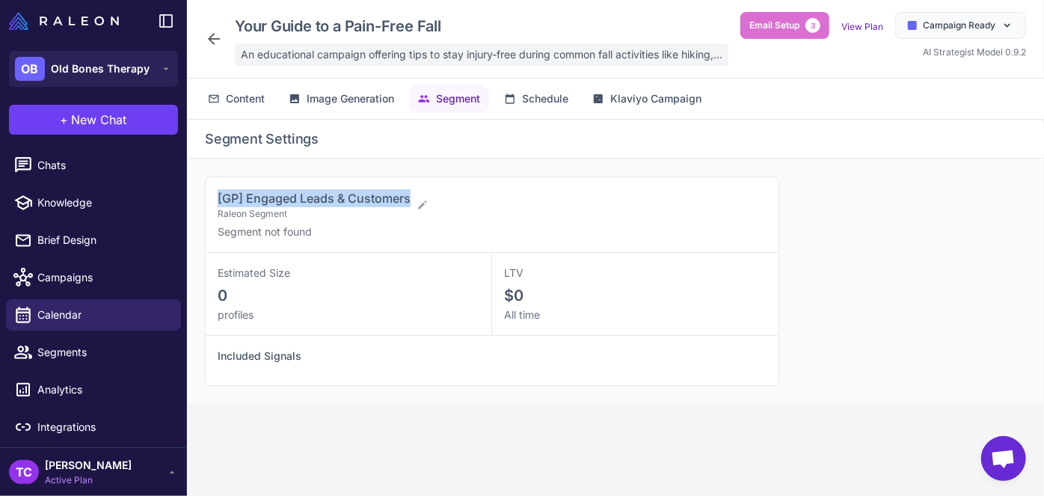
copy span "[GP] Engaged Leads & Customers"
click at [291, 56] on span "An educational campaign offering tips to stay injury-free during common fall ac…" at bounding box center [482, 54] width 482 height 16
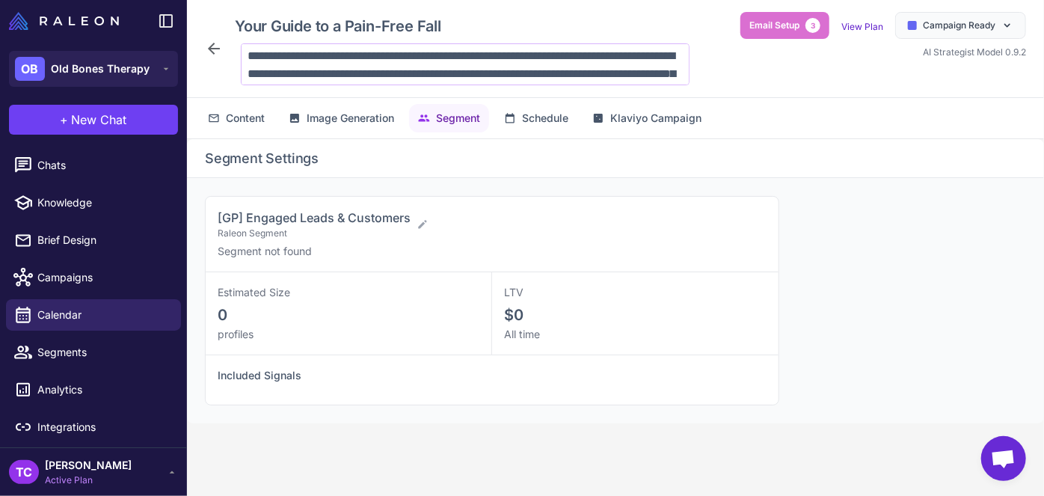
scroll to position [37, 0]
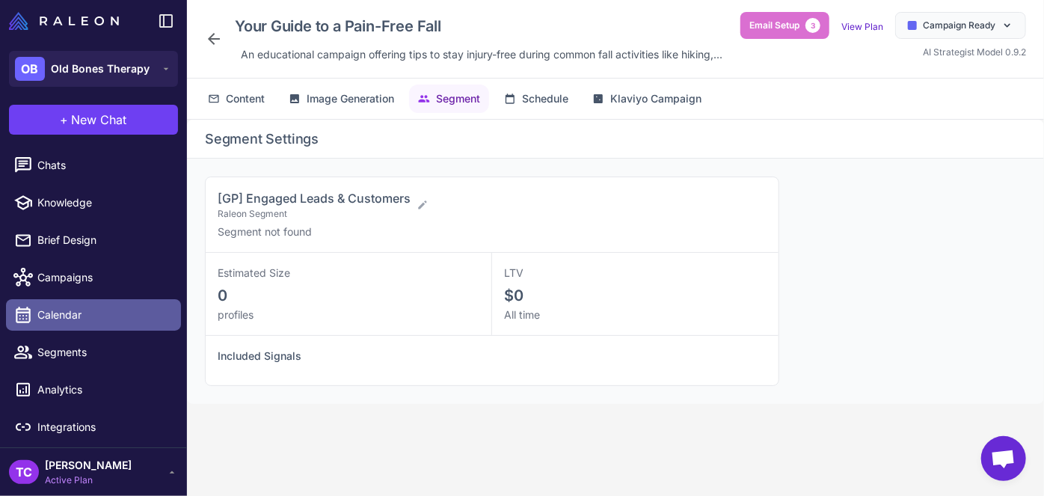
click at [46, 316] on span "Calendar" at bounding box center [103, 315] width 132 height 16
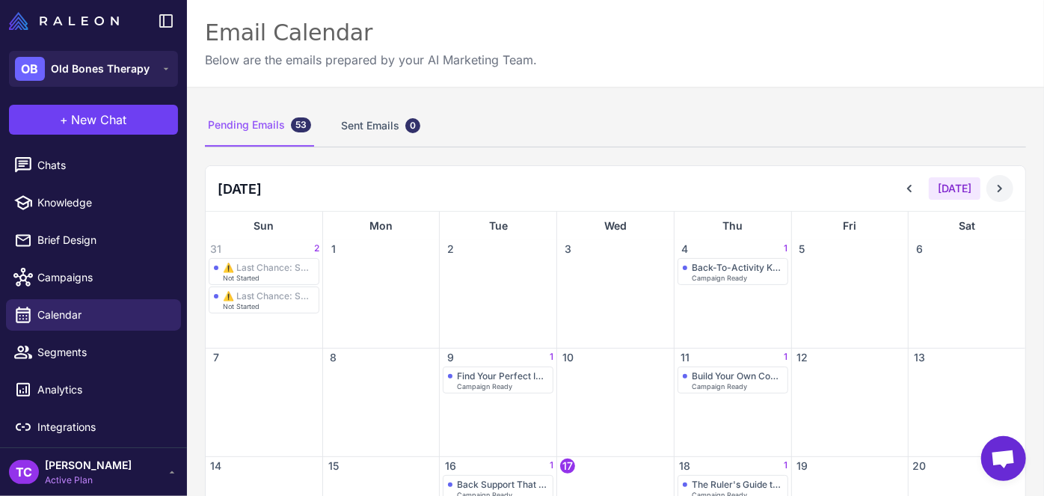
click at [993, 188] on icon at bounding box center [1000, 188] width 15 height 15
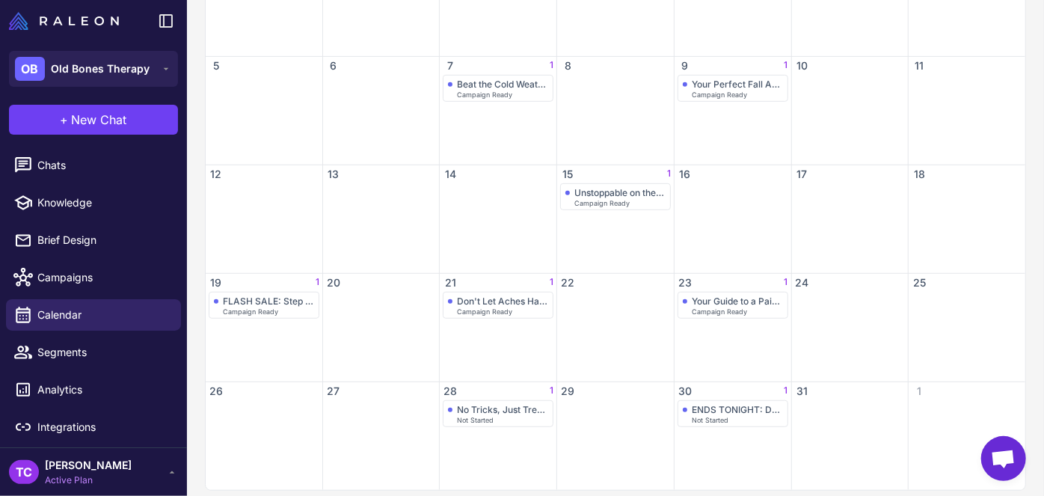
scroll to position [303, 0]
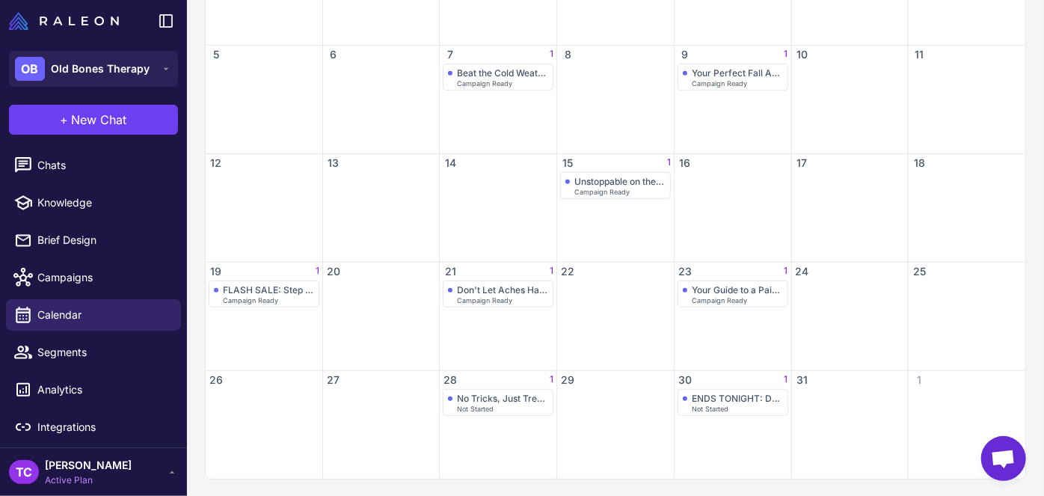
click at [484, 382] on div "28 1" at bounding box center [498, 380] width 117 height 18
click at [478, 408] on span "Not Started" at bounding box center [475, 408] width 37 height 7
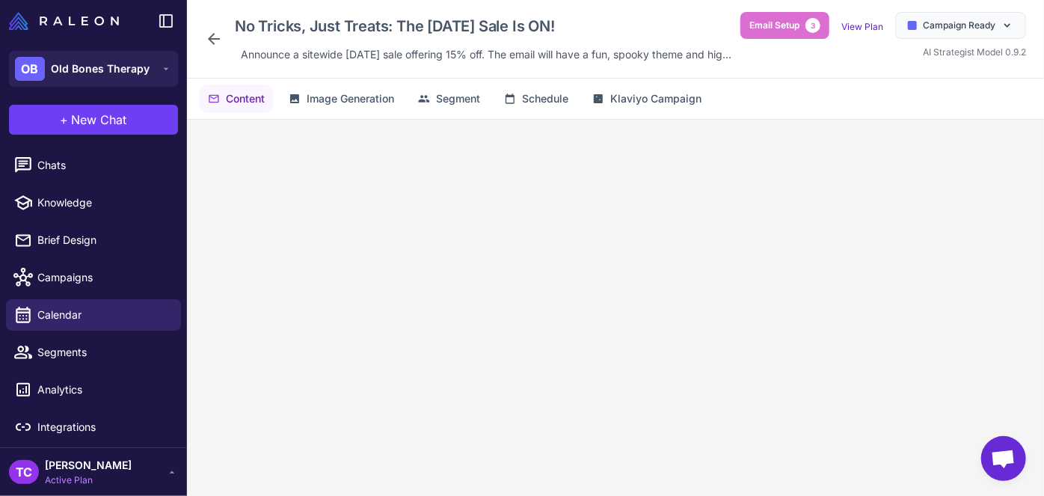
scroll to position [218, 0]
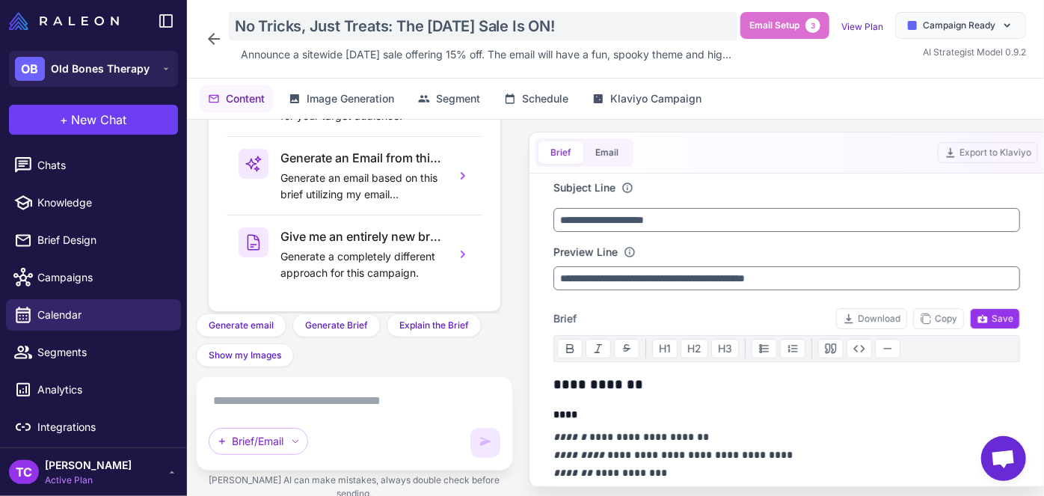
click at [349, 22] on div "No Tricks, Just Treats: The [DATE] Sale Is ON!" at bounding box center [483, 26] width 509 height 28
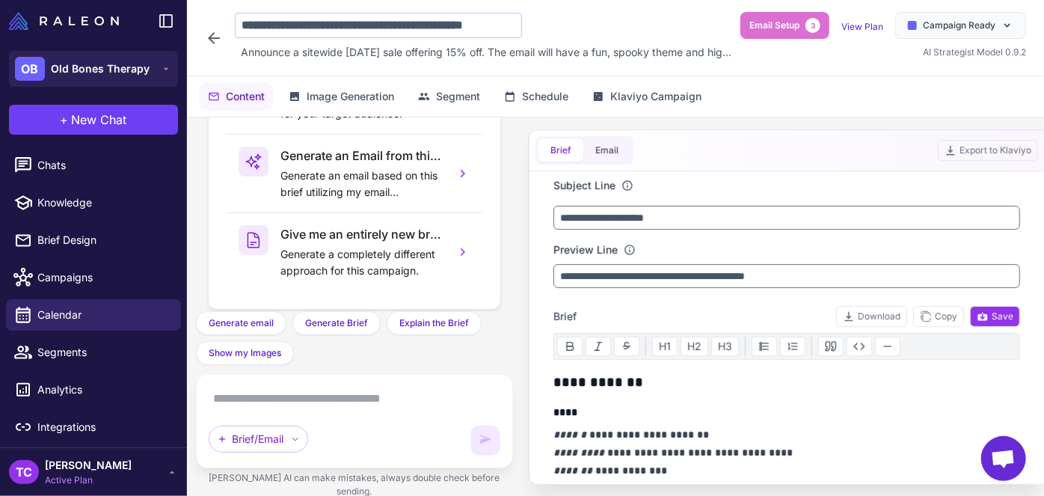
scroll to position [0, 10]
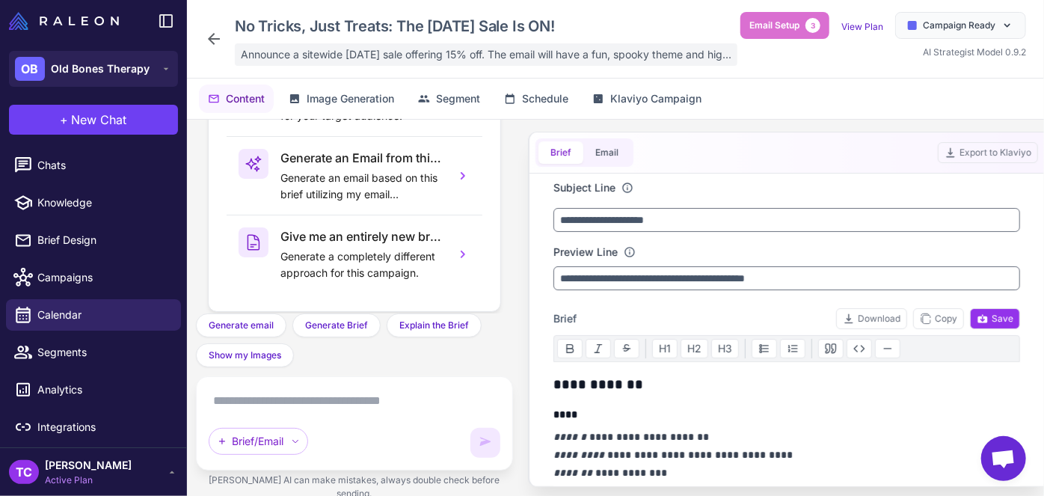
click at [378, 54] on span "Announce a sitewide [DATE] sale offering 15% off. The email will have a fun, sp…" at bounding box center [486, 54] width 491 height 16
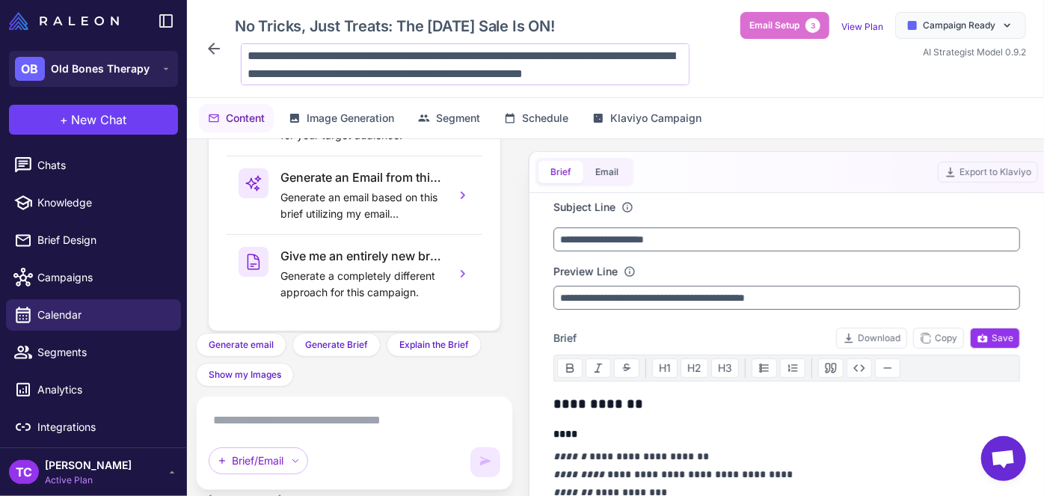
scroll to position [13, 0]
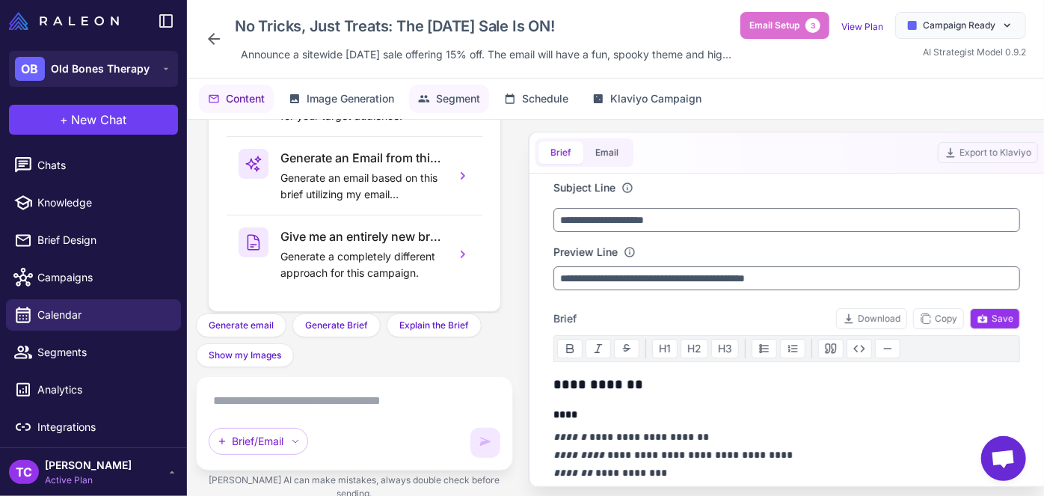
click at [456, 107] on span "Segment" at bounding box center [458, 99] width 44 height 16
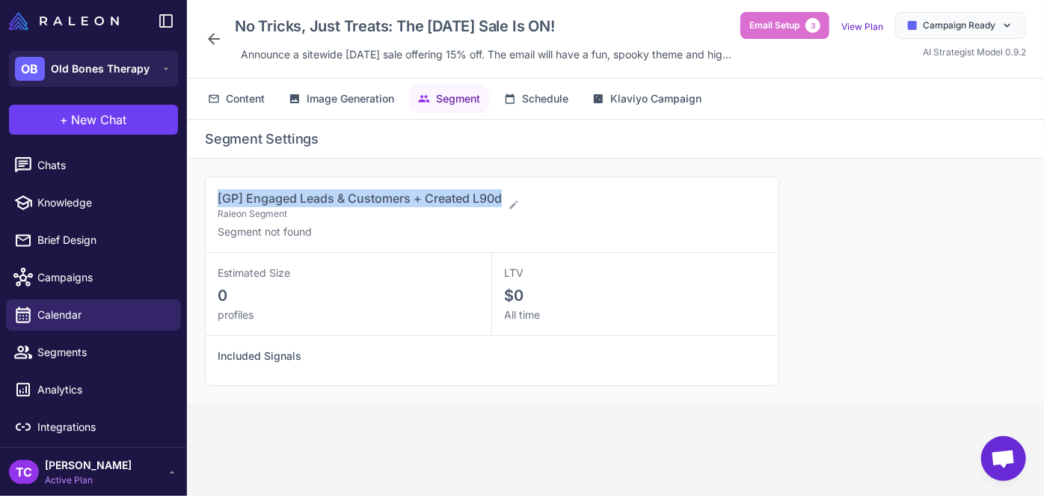
drag, startPoint x: 214, startPoint y: 205, endPoint x: 506, endPoint y: 207, distance: 291.7
click at [506, 207] on div "[GP] Engaged Leads & Customers + Created L90d Raleon Segment Segment not found" at bounding box center [492, 215] width 573 height 76
copy span "[GP] Engaged Leads & Customers + Created L90d"
click at [109, 310] on span "Calendar" at bounding box center [103, 315] width 132 height 16
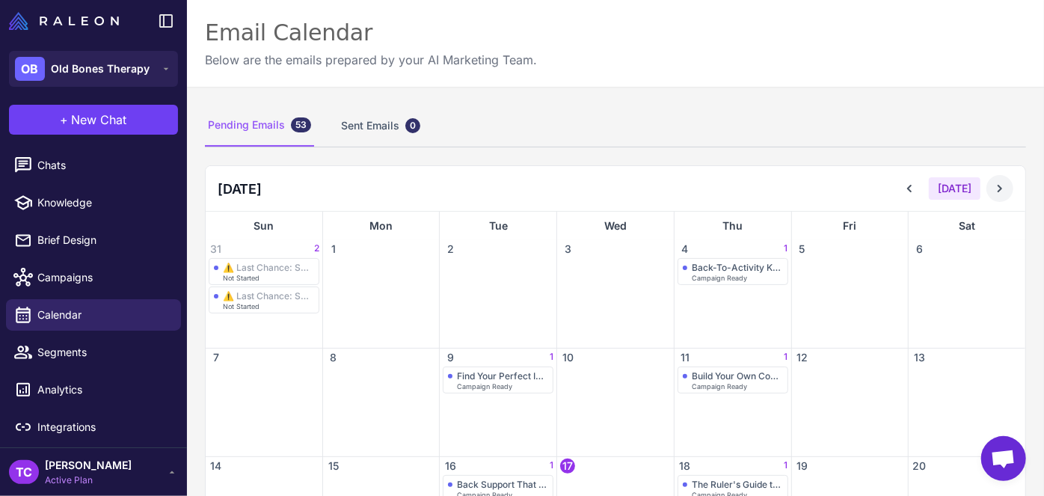
click at [994, 193] on icon at bounding box center [1000, 188] width 15 height 15
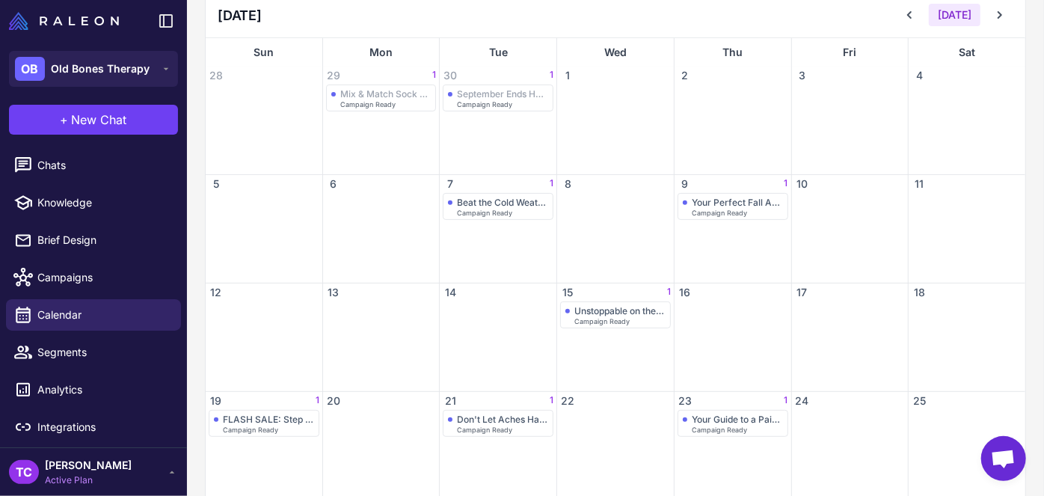
scroll to position [303, 0]
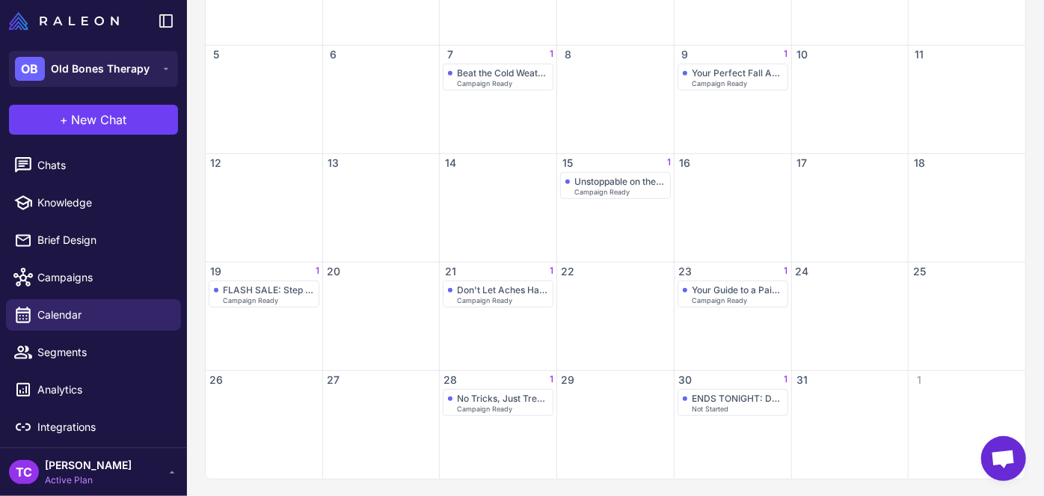
click at [752, 415] on div "ENDS TONIGHT: Don't Ghost These Savings! Not Started" at bounding box center [733, 434] width 117 height 90
click at [683, 407] on div "ENDS TONIGHT: Don't Ghost These Savings! Not Started" at bounding box center [733, 402] width 100 height 19
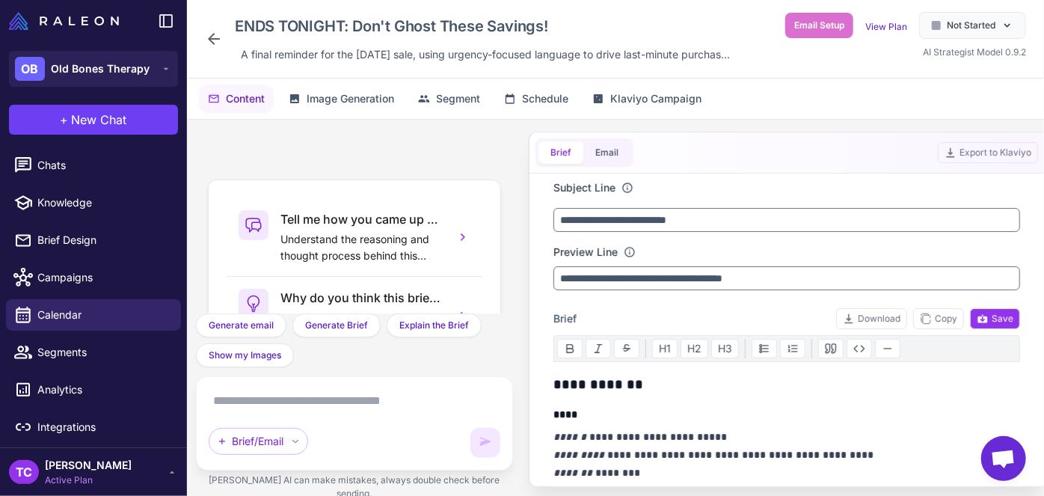
scroll to position [218, 0]
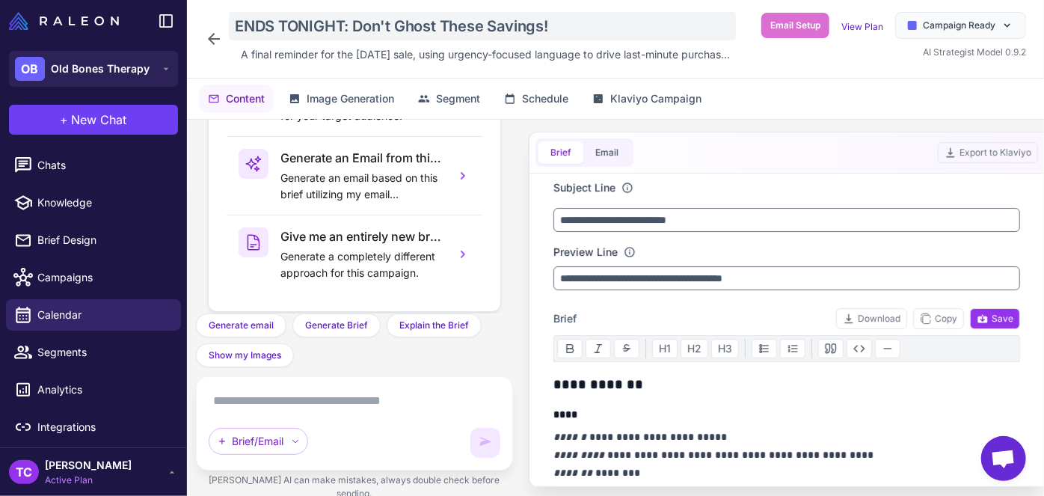
click at [343, 32] on div "ENDS TONIGHT: Don't Ghost These Savings!" at bounding box center [482, 26] width 507 height 28
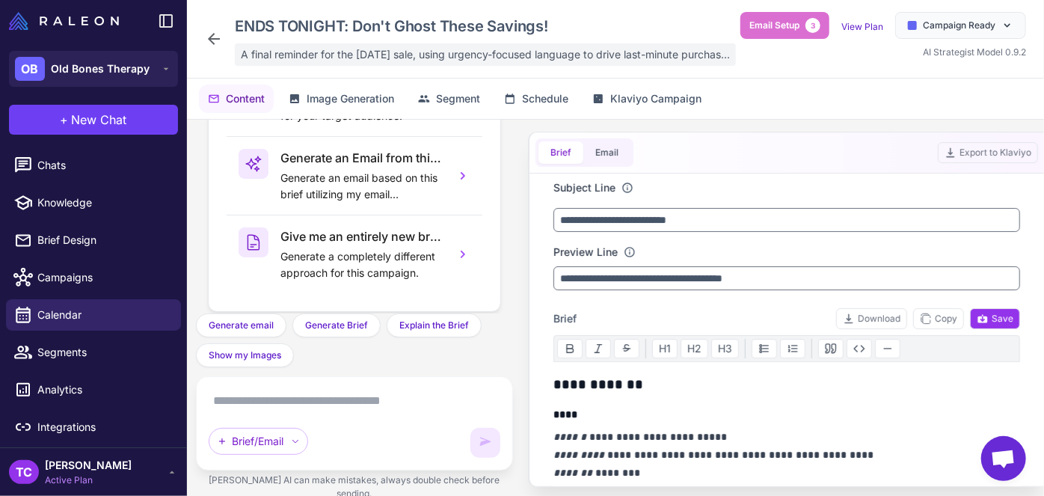
click at [295, 52] on span "A final reminder for the [DATE] sale, using urgency-focused language to drive l…" at bounding box center [485, 54] width 489 height 16
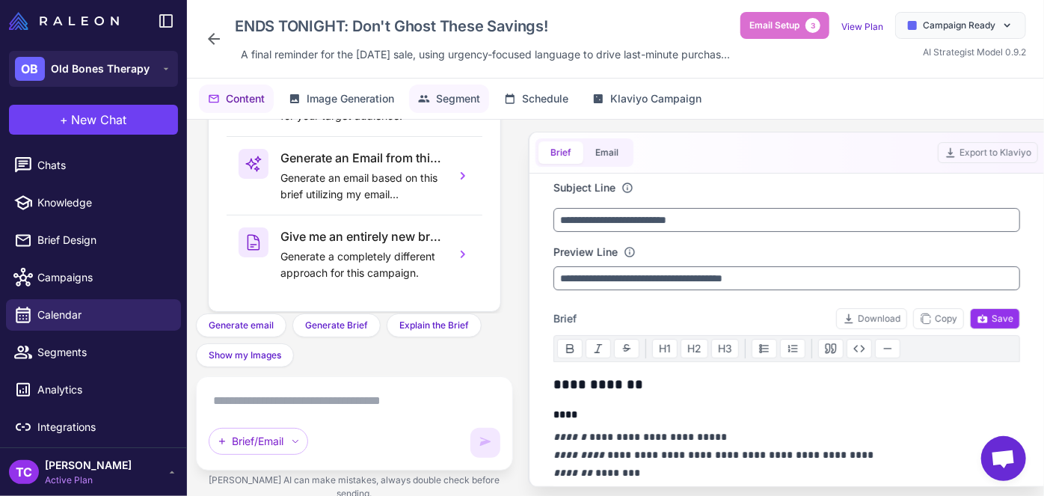
click at [441, 107] on span "Segment" at bounding box center [458, 99] width 44 height 16
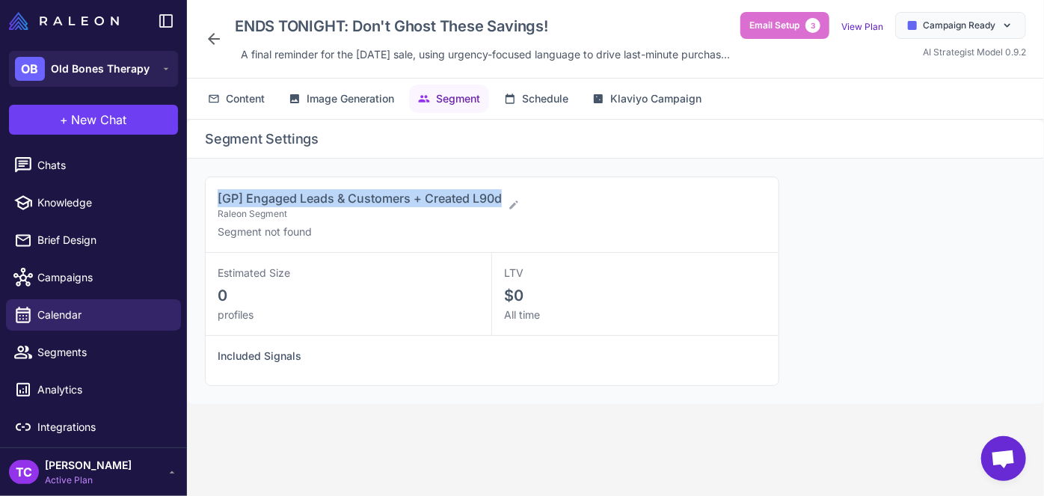
drag, startPoint x: 215, startPoint y: 215, endPoint x: 504, endPoint y: 200, distance: 289.1
click at [504, 200] on div "[GP] Engaged Leads & Customers + Created L90d Raleon Segment Segment not found" at bounding box center [492, 215] width 573 height 76
copy span "[GP] Engaged Leads & Customers + Created L90d"
click at [129, 71] on span "Old Bones Therapy" at bounding box center [100, 69] width 99 height 16
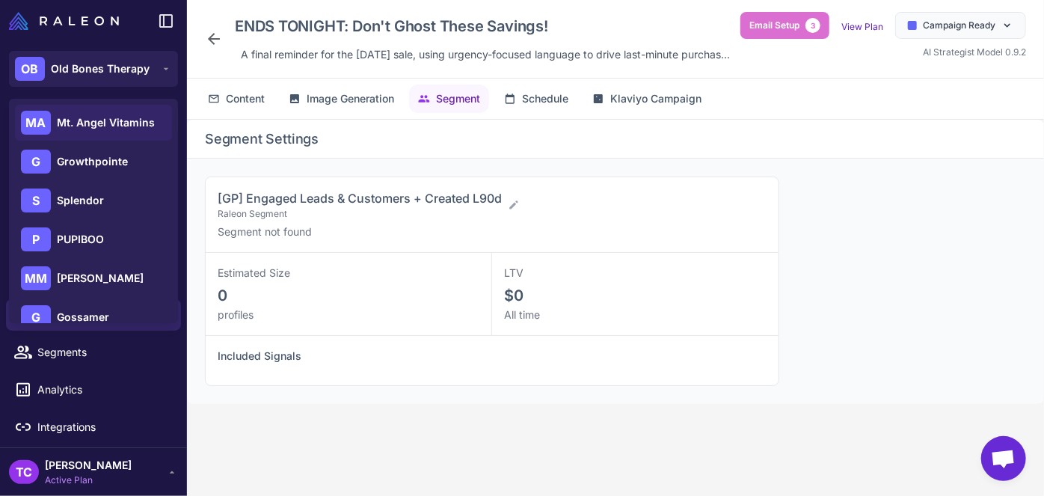
click at [103, 112] on div "MA Mt. Angel Vitamins" at bounding box center [93, 123] width 157 height 36
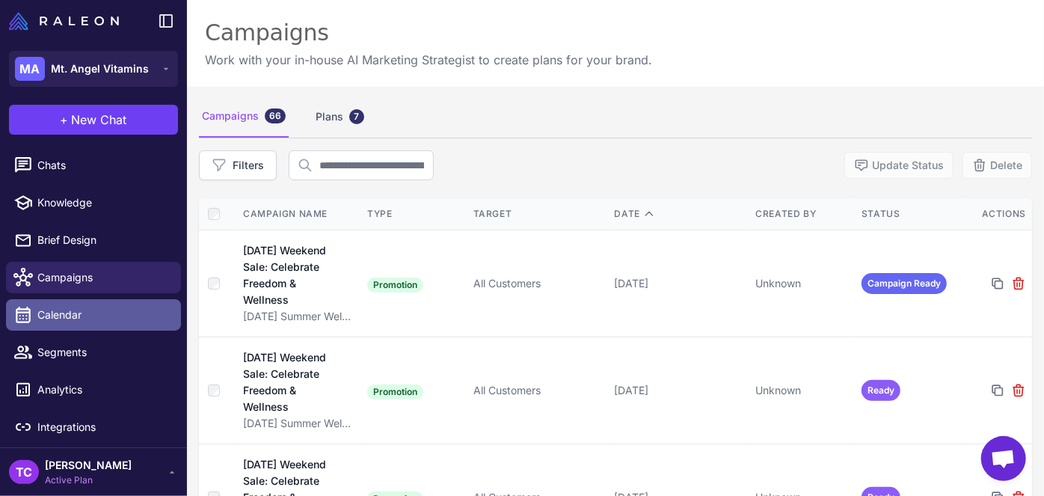
click at [76, 308] on span "Calendar" at bounding box center [103, 315] width 132 height 16
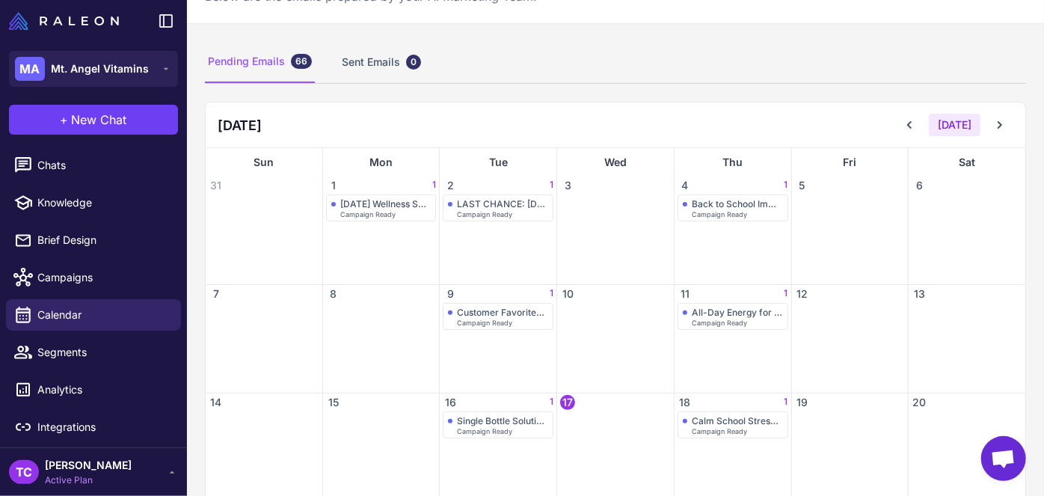
scroll to position [135, 0]
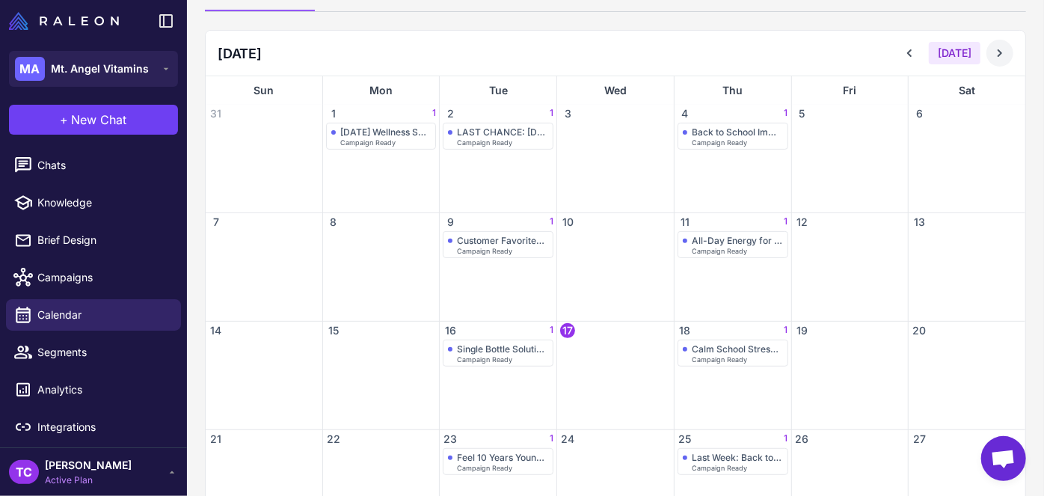
click at [1004, 47] on div "September 2025 Today" at bounding box center [616, 54] width 820 height 46
click at [993, 48] on icon at bounding box center [1000, 53] width 15 height 15
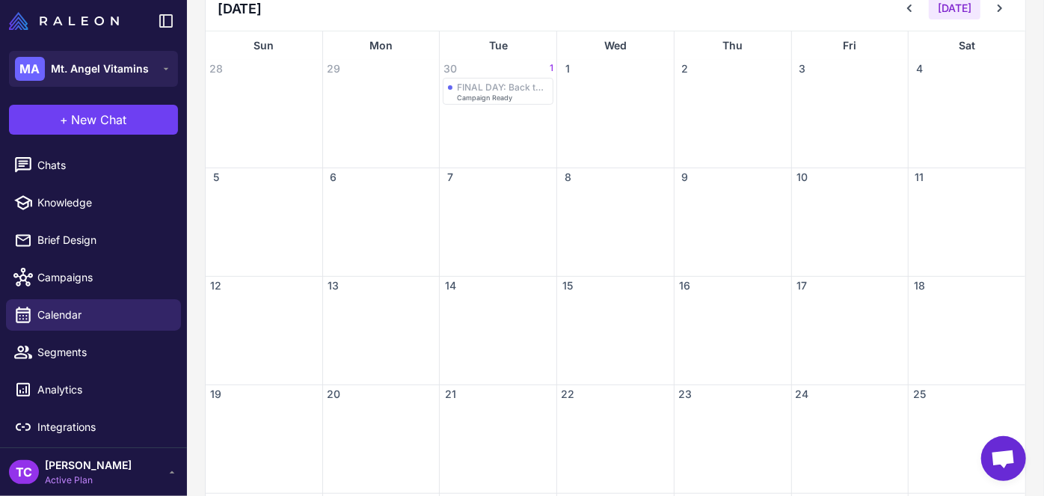
scroll to position [31, 0]
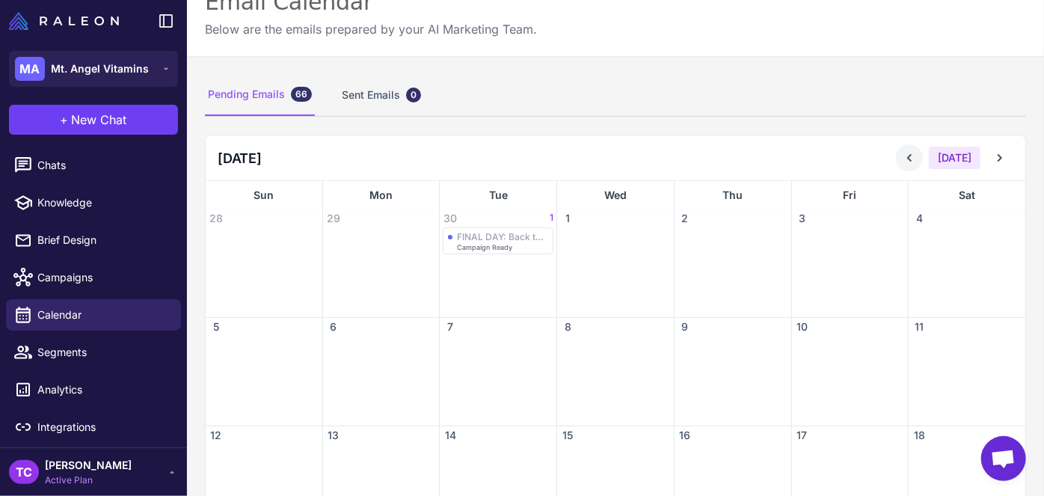
click at [907, 156] on icon at bounding box center [909, 157] width 15 height 15
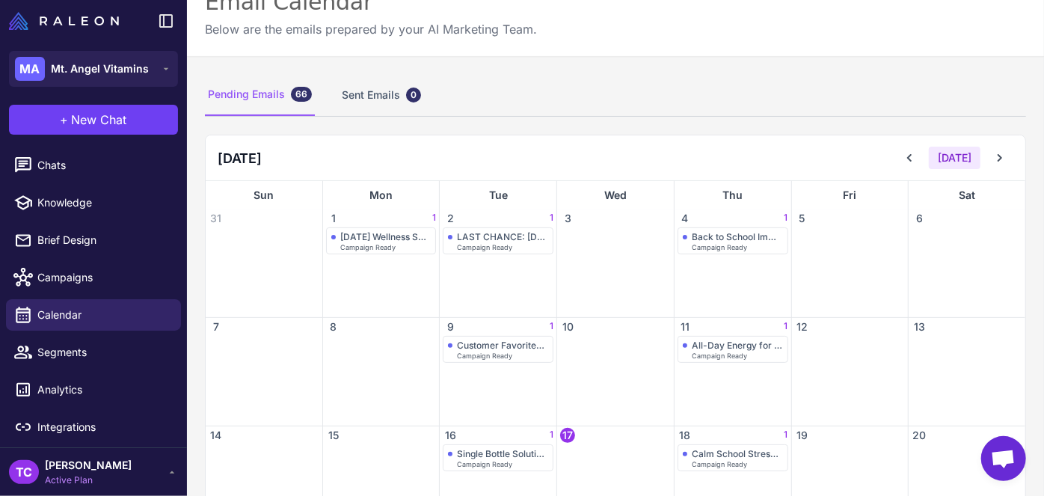
click at [975, 156] on div "[DATE]" at bounding box center [954, 157] width 117 height 27
click at [1009, 160] on div "September 2025 Today" at bounding box center [616, 158] width 820 height 46
click at [993, 158] on icon at bounding box center [1000, 157] width 15 height 15
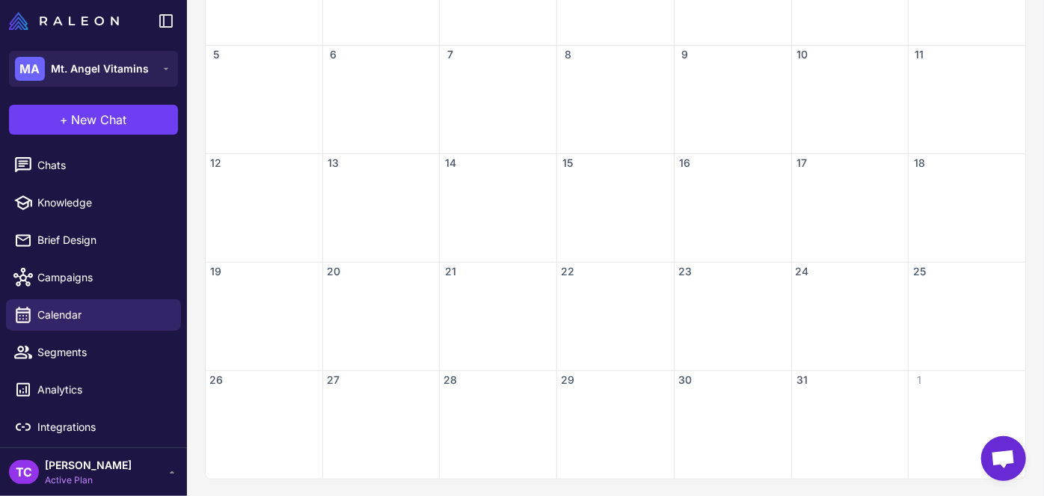
scroll to position [0, 0]
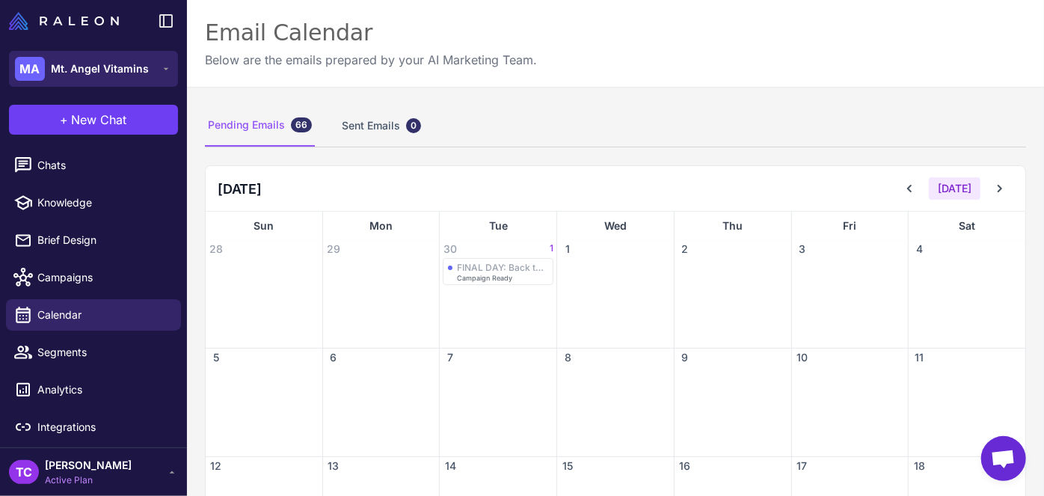
click at [135, 72] on span "Mt. Angel Vitamins" at bounding box center [100, 69] width 98 height 16
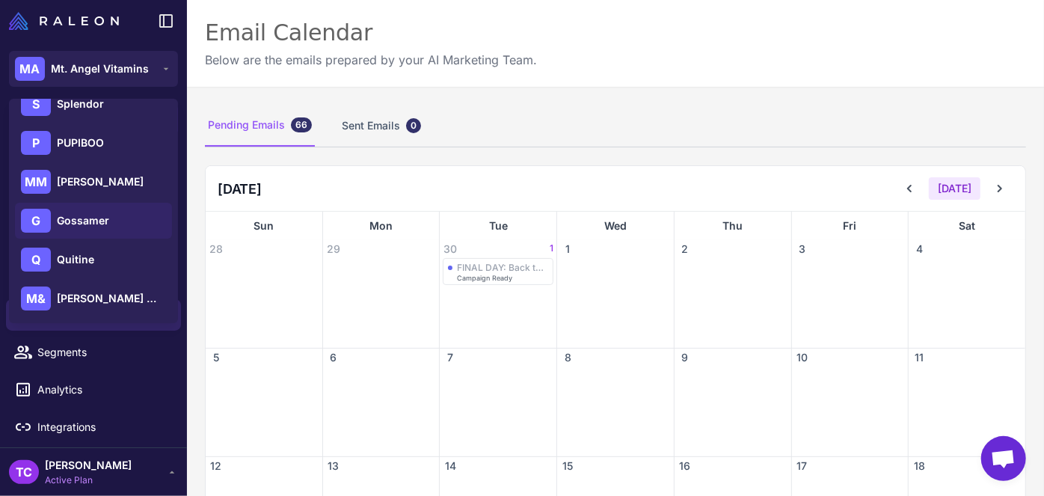
scroll to position [135, 0]
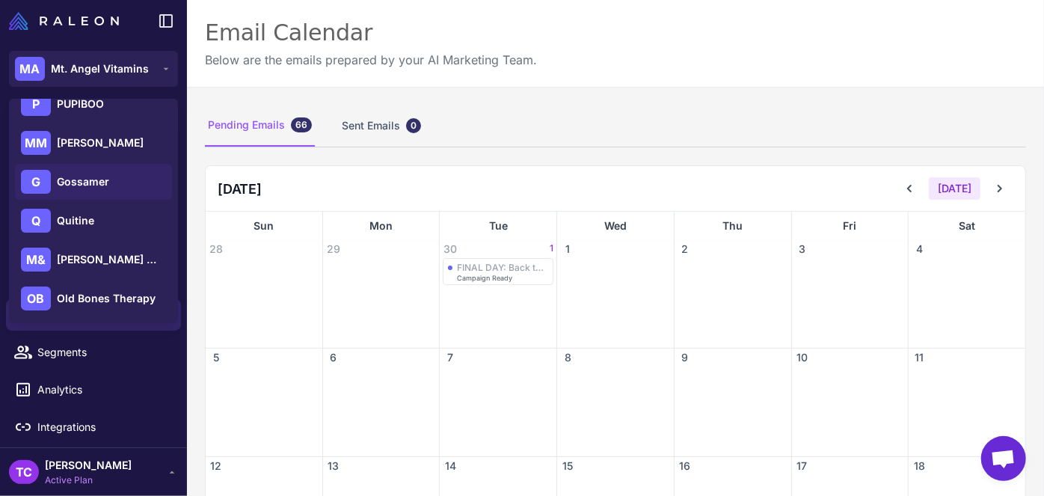
click at [112, 186] on div "G Gossamer" at bounding box center [93, 182] width 157 height 36
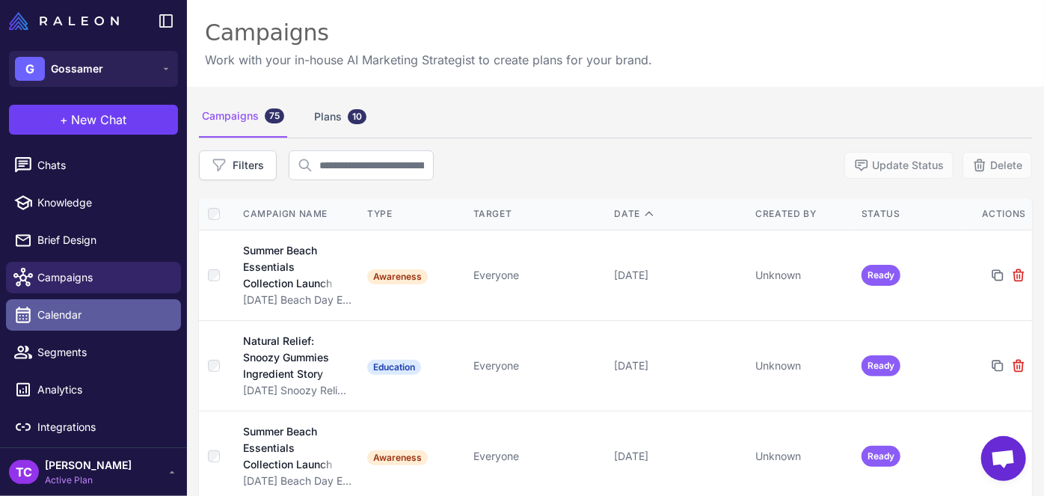
click at [87, 299] on link "Calendar" at bounding box center [93, 314] width 175 height 31
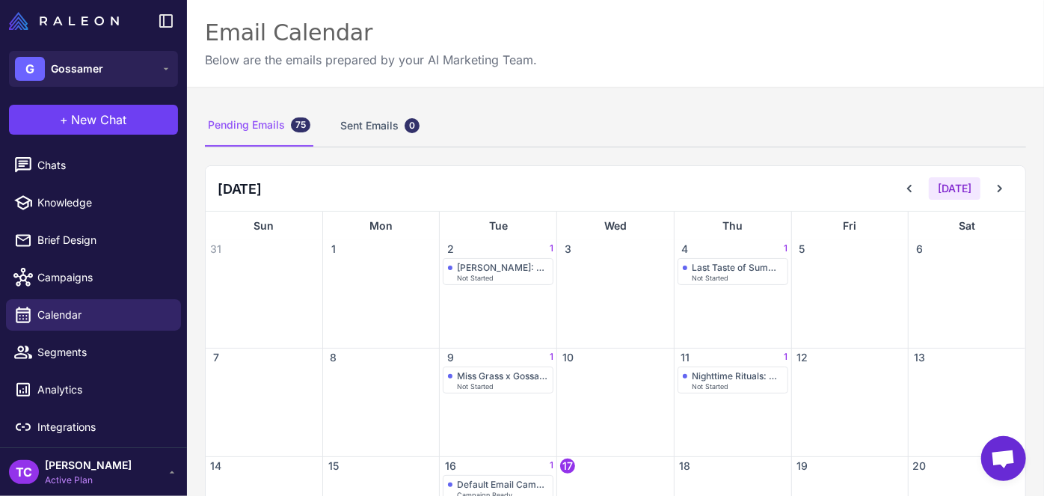
scroll to position [135, 0]
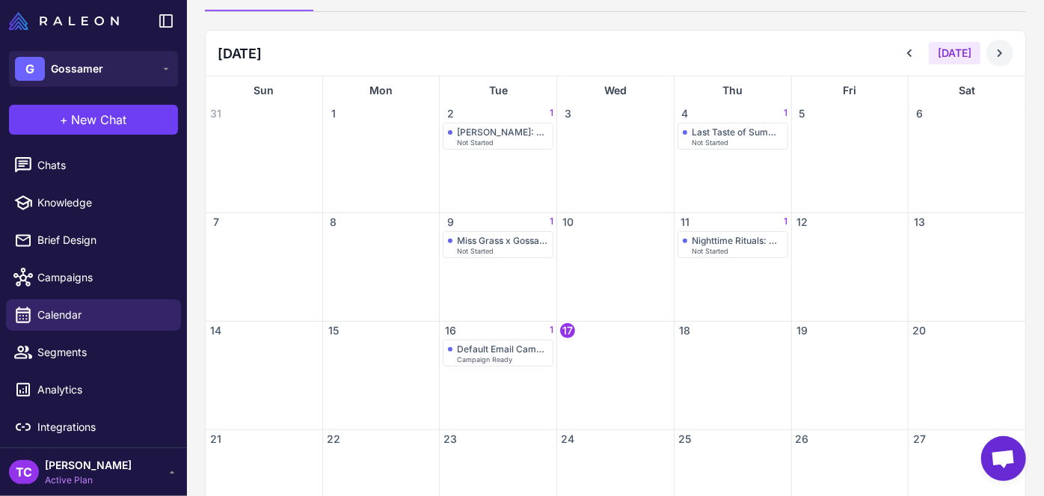
click at [993, 56] on icon at bounding box center [1000, 53] width 15 height 15
